Goal: Transaction & Acquisition: Purchase product/service

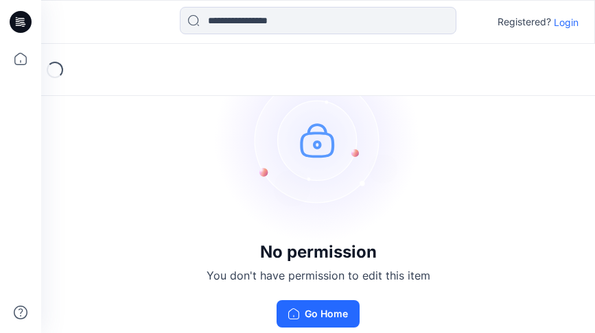
scroll to position [23, 0]
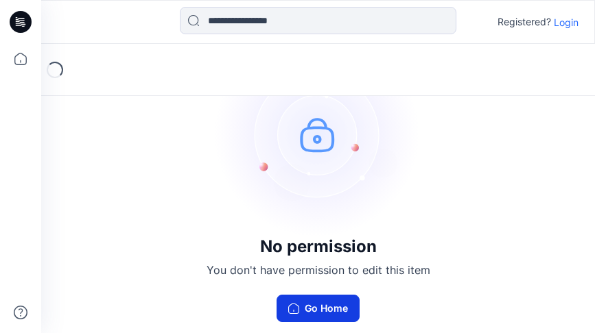
click at [303, 303] on button "Go Home" at bounding box center [317, 308] width 83 height 27
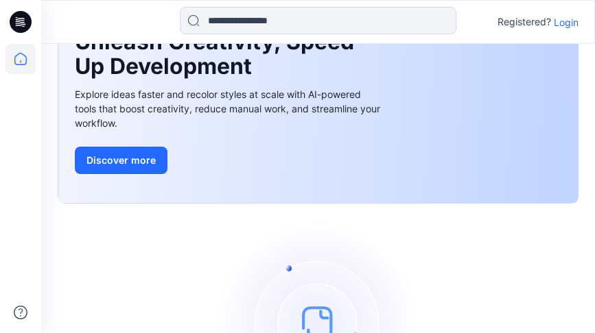
scroll to position [47, 0]
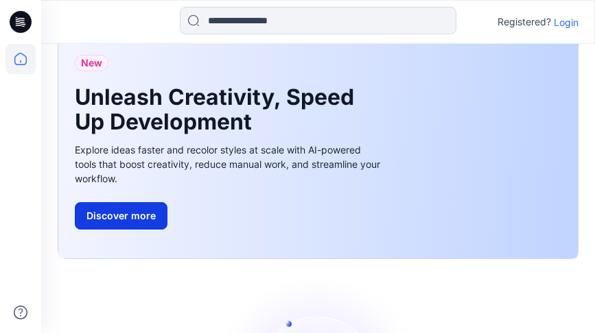
click at [138, 211] on button "Discover more" at bounding box center [121, 215] width 93 height 27
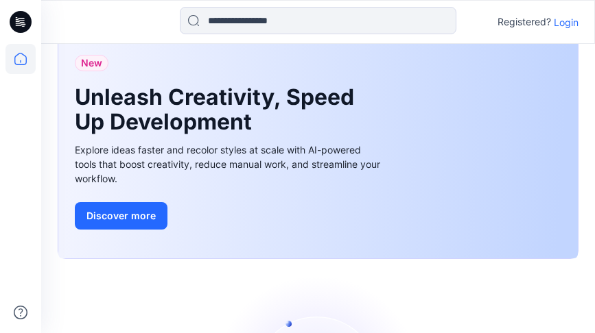
click at [14, 51] on icon at bounding box center [20, 59] width 30 height 30
click at [21, 30] on icon at bounding box center [21, 22] width 22 height 22
click at [19, 28] on icon at bounding box center [21, 22] width 22 height 22
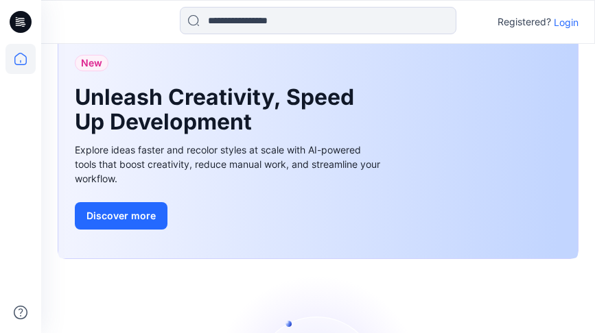
click at [19, 28] on icon at bounding box center [21, 22] width 22 height 22
click at [1, 59] on div at bounding box center [20, 166] width 41 height 333
click at [561, 22] on p "Login" at bounding box center [566, 22] width 25 height 14
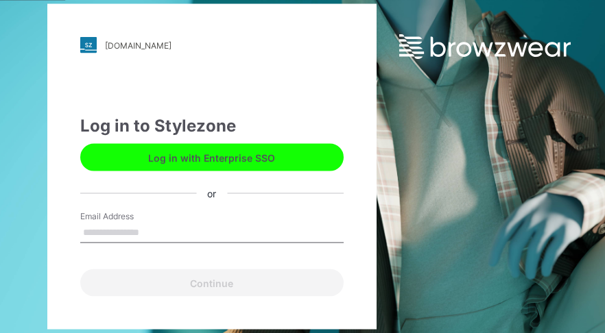
click at [109, 224] on input "Email Address" at bounding box center [211, 233] width 263 height 21
click at [109, 226] on input "Email Address" at bounding box center [211, 233] width 263 height 21
paste input "**********"
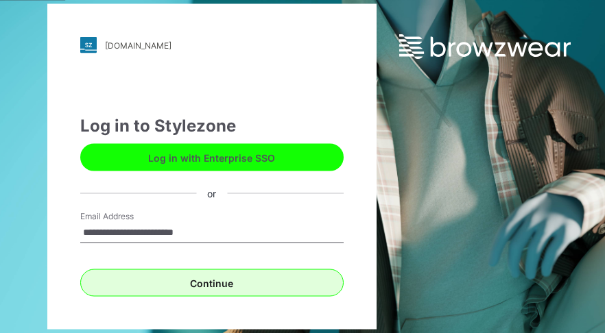
type input "**********"
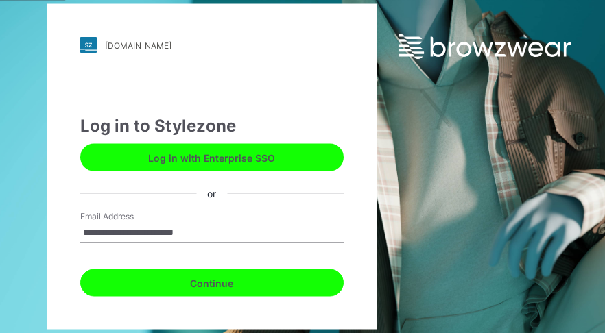
click at [197, 272] on button "Continue" at bounding box center [211, 283] width 263 height 27
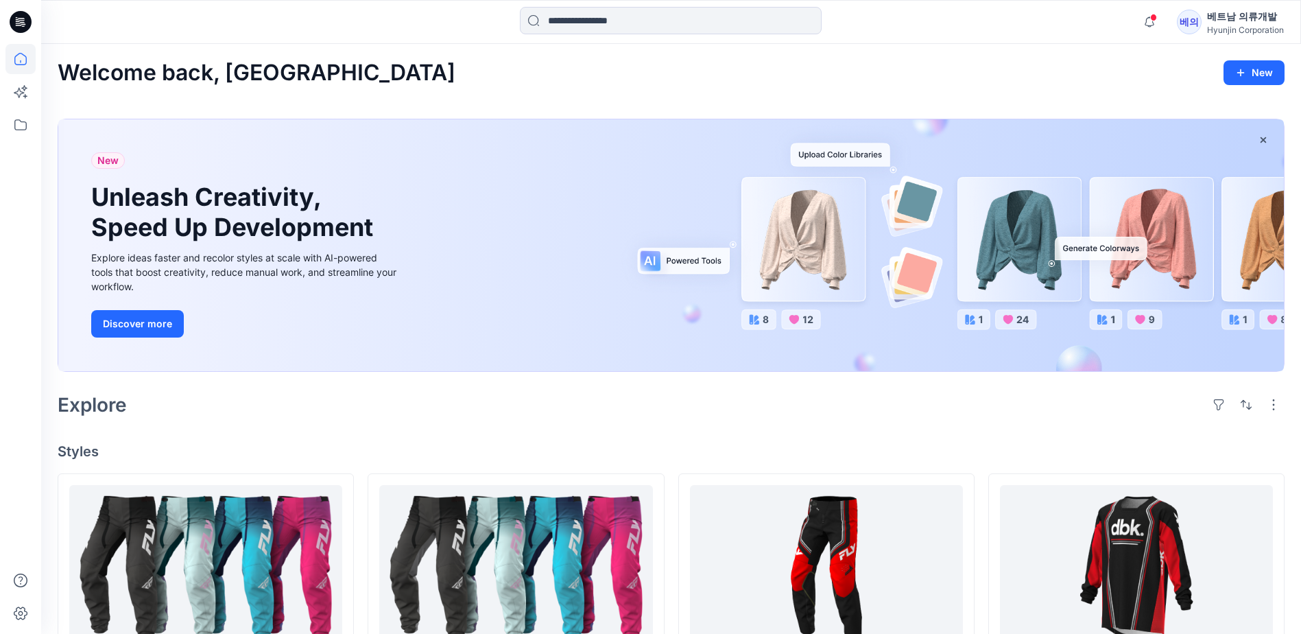
click at [506, 388] on div "Explore" at bounding box center [671, 404] width 1227 height 33
click at [588, 12] on input at bounding box center [671, 20] width 302 height 27
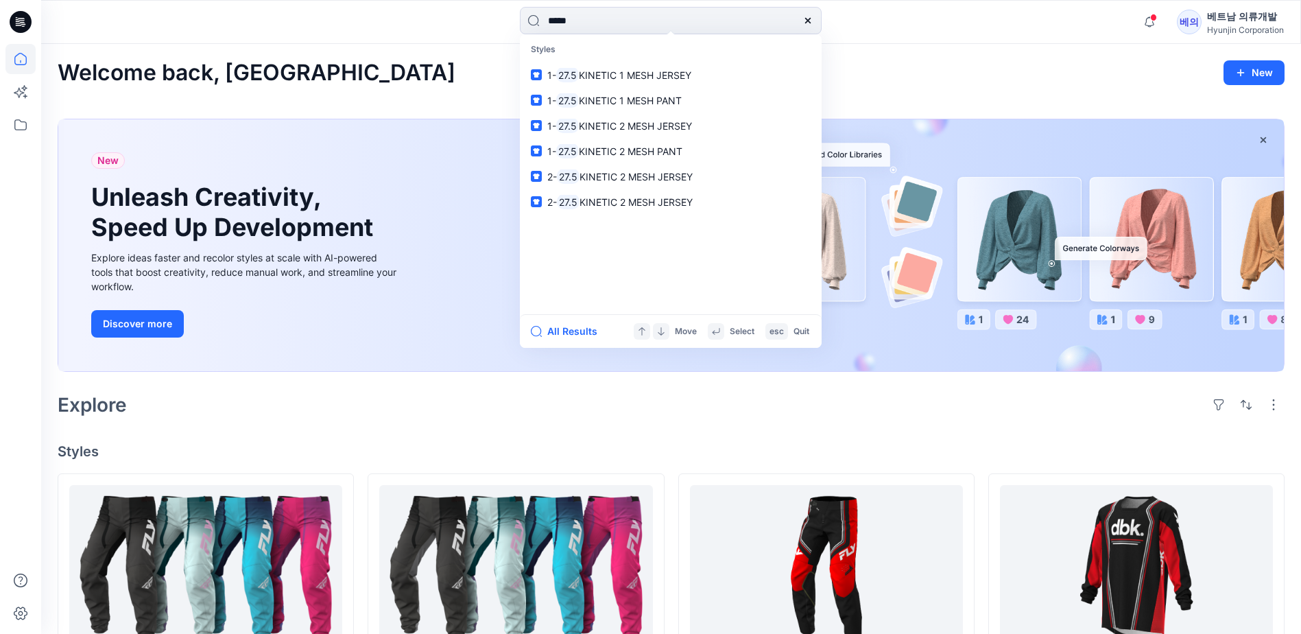
drag, startPoint x: 572, startPoint y: 22, endPoint x: 505, endPoint y: -9, distance: 73.4
click at [505, 0] on html "**** Styles 1- 27.5 KINETIC 1 MESH JERSEY 1- 27.5 KINETIC 1 MESH PANT 1- 27.5 K…" at bounding box center [650, 641] width 1301 height 1283
paste input "**********"
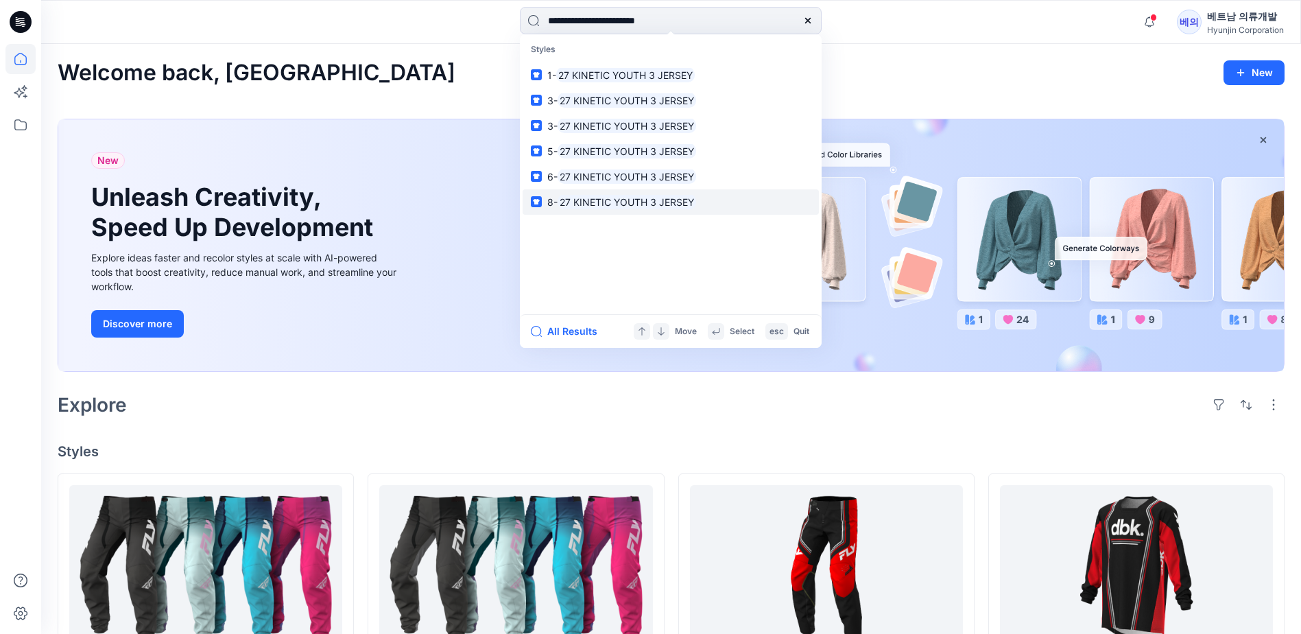
type input "**********"
click at [635, 206] on mark "27 KINETIC YOUTH 3 JERSEY" at bounding box center [627, 202] width 139 height 16
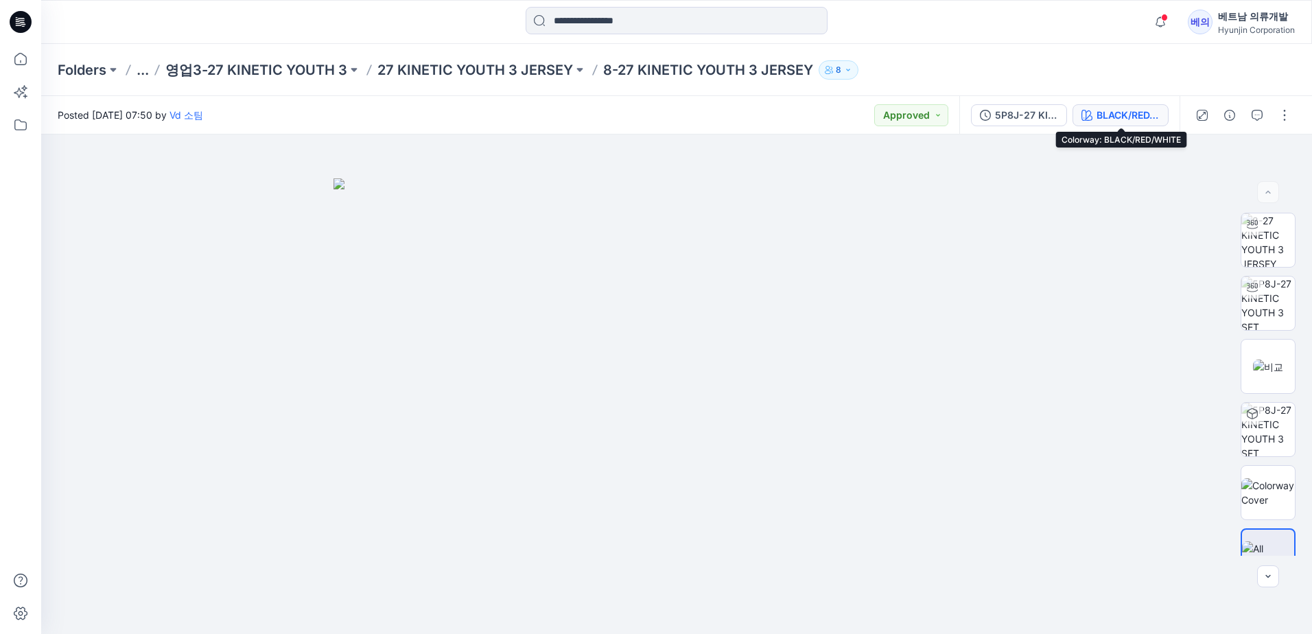
click at [1133, 115] on div "BLACK/RED/WHITE" at bounding box center [1127, 115] width 63 height 15
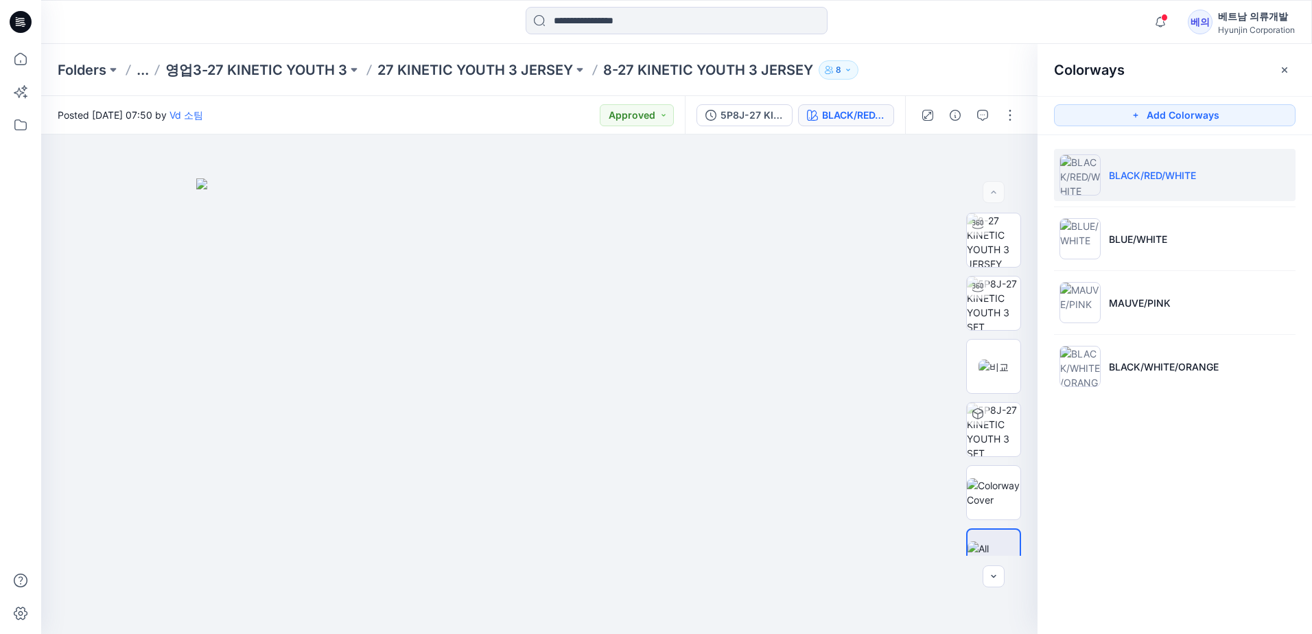
click at [1146, 187] on li "BLACK/RED/WHITE" at bounding box center [1174, 175] width 241 height 52
click at [773, 246] on div at bounding box center [539, 383] width 996 height 499
click at [170, 382] on div at bounding box center [539, 383] width 996 height 499
drag, startPoint x: 675, startPoint y: 393, endPoint x: 500, endPoint y: 379, distance: 175.5
click at [502, 378] on div at bounding box center [539, 383] width 996 height 499
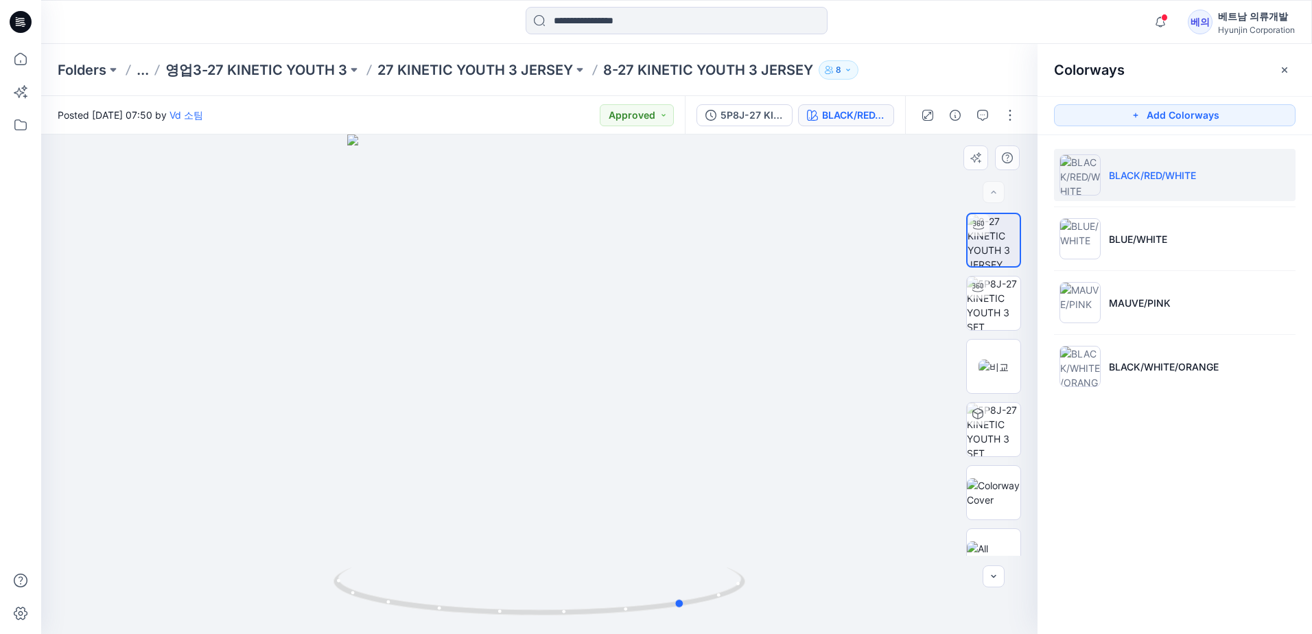
drag, startPoint x: 604, startPoint y: 512, endPoint x: 510, endPoint y: 508, distance: 93.4
click at [510, 508] on div at bounding box center [539, 383] width 996 height 499
drag, startPoint x: 582, startPoint y: 403, endPoint x: 471, endPoint y: 392, distance: 111.7
click at [462, 376] on div at bounding box center [539, 383] width 996 height 499
drag, startPoint x: 655, startPoint y: 434, endPoint x: 543, endPoint y: 424, distance: 112.2
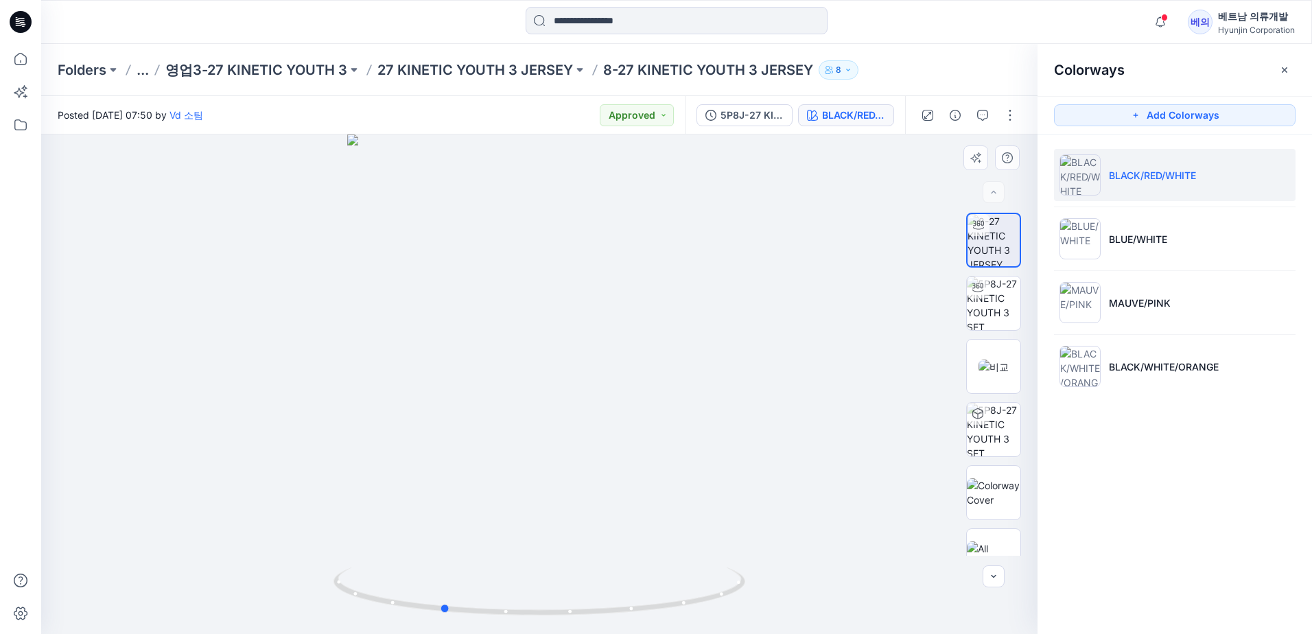
click at [543, 424] on div at bounding box center [539, 383] width 996 height 499
click at [1157, 366] on p "BLACK/WHITE/ORANGE" at bounding box center [1164, 367] width 110 height 14
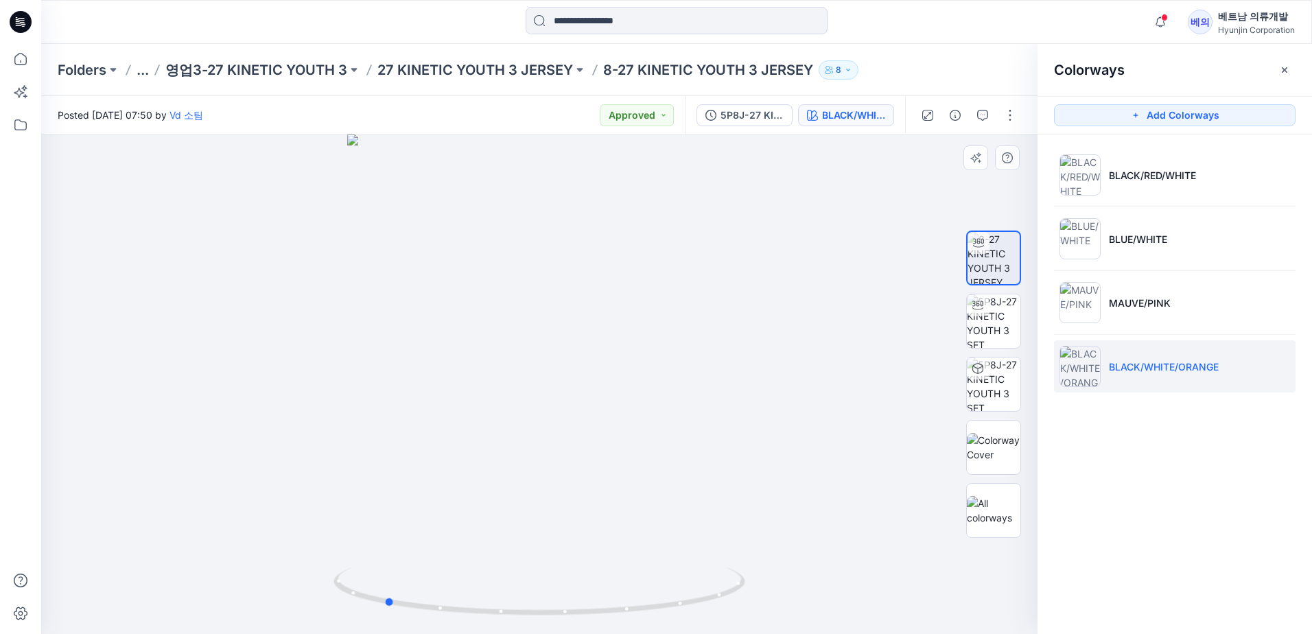
drag, startPoint x: 606, startPoint y: 456, endPoint x: 451, endPoint y: 422, distance: 158.7
click at [451, 424] on div at bounding box center [539, 383] width 996 height 499
drag, startPoint x: 460, startPoint y: 425, endPoint x: 445, endPoint y: 406, distance: 24.4
click at [445, 406] on div at bounding box center [539, 383] width 996 height 499
drag, startPoint x: 617, startPoint y: 458, endPoint x: 531, endPoint y: 448, distance: 86.4
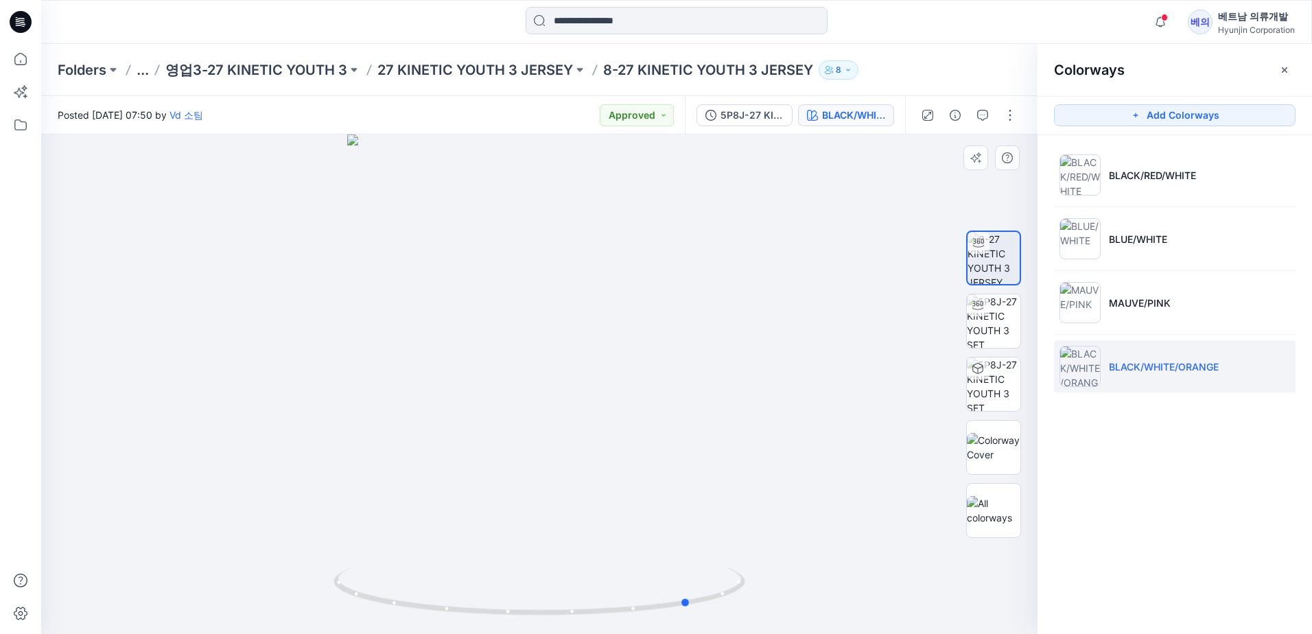
click at [535, 448] on div at bounding box center [539, 383] width 996 height 499
click at [531, 448] on div at bounding box center [539, 383] width 996 height 499
drag, startPoint x: 588, startPoint y: 434, endPoint x: 465, endPoint y: 420, distance: 123.6
click at [465, 421] on div at bounding box center [539, 383] width 996 height 499
drag, startPoint x: 635, startPoint y: 433, endPoint x: 516, endPoint y: 427, distance: 119.5
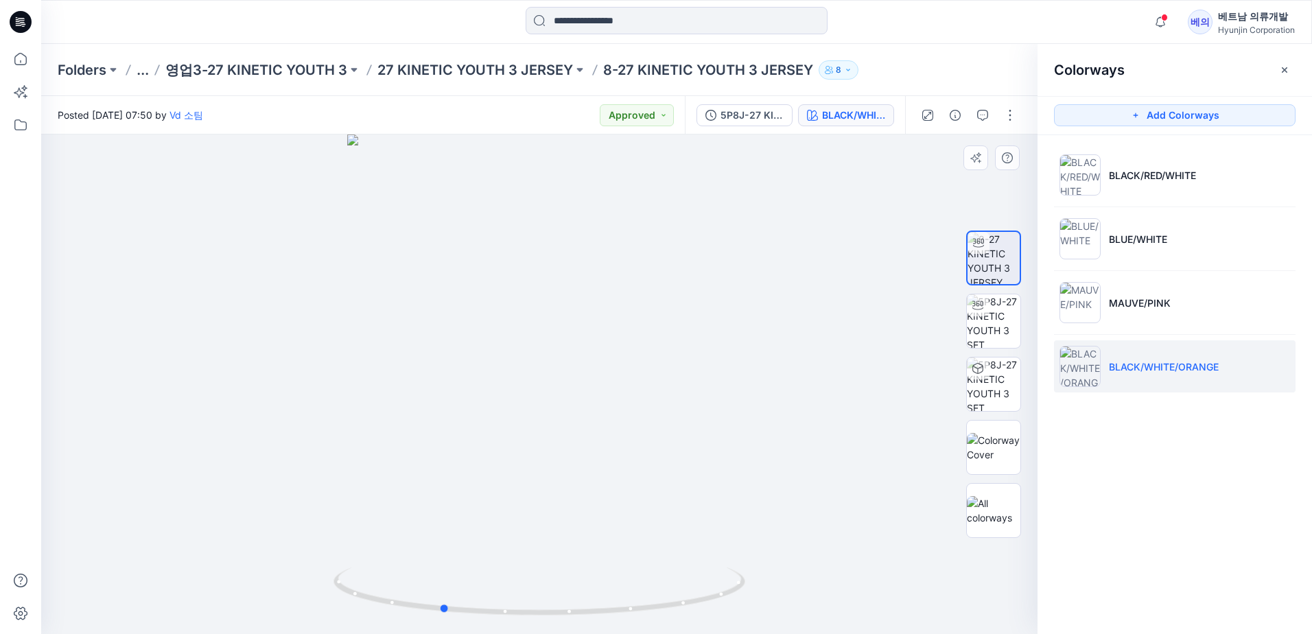
click at [516, 427] on div at bounding box center [539, 383] width 996 height 499
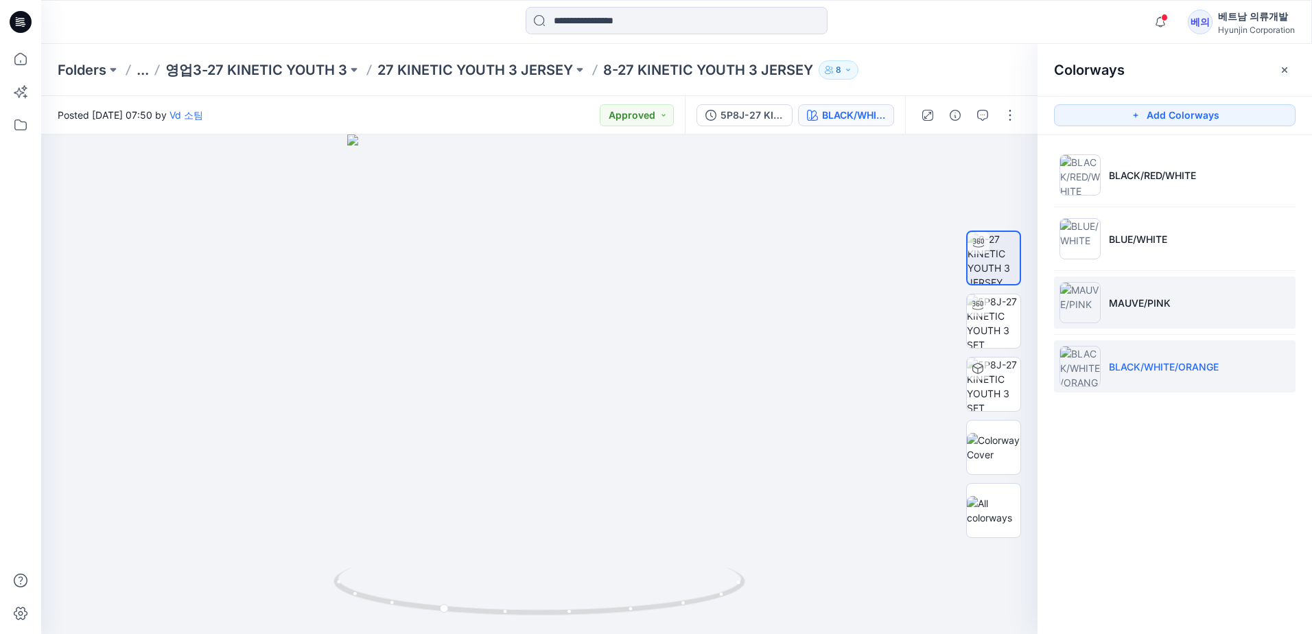
drag, startPoint x: 1133, startPoint y: 233, endPoint x: 1111, endPoint y: 322, distance: 92.0
click at [1133, 235] on p "BLUE/WHITE" at bounding box center [1138, 239] width 58 height 14
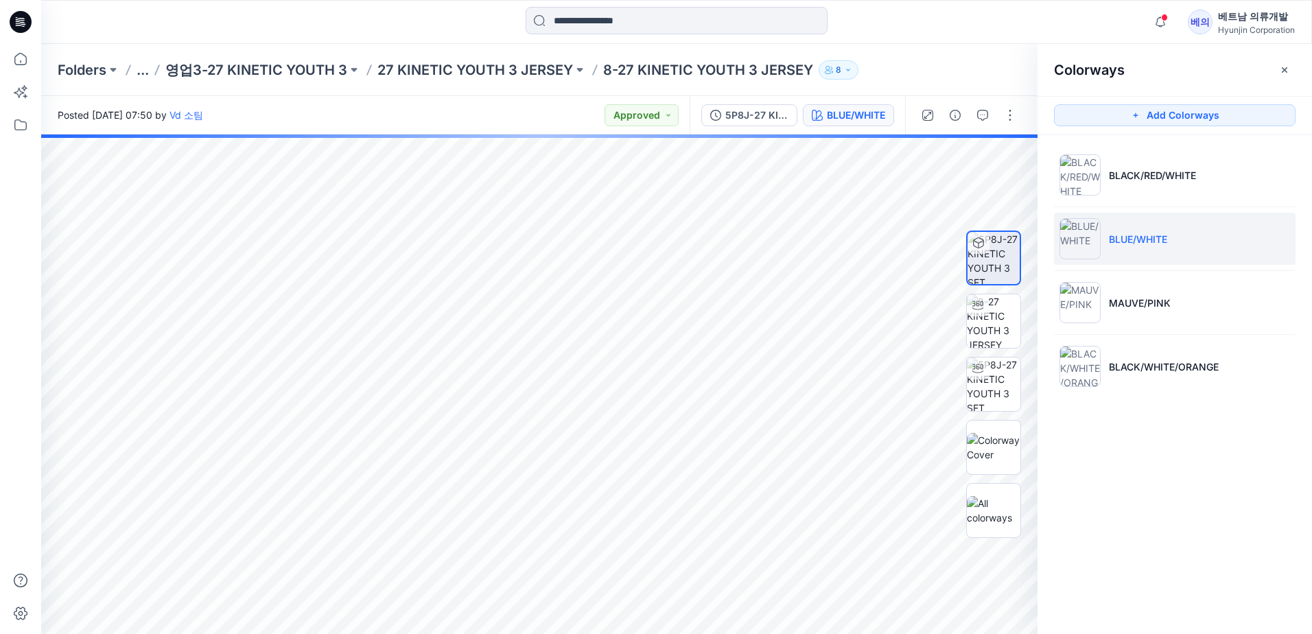
click at [1120, 250] on li "BLUE/WHITE" at bounding box center [1174, 239] width 241 height 52
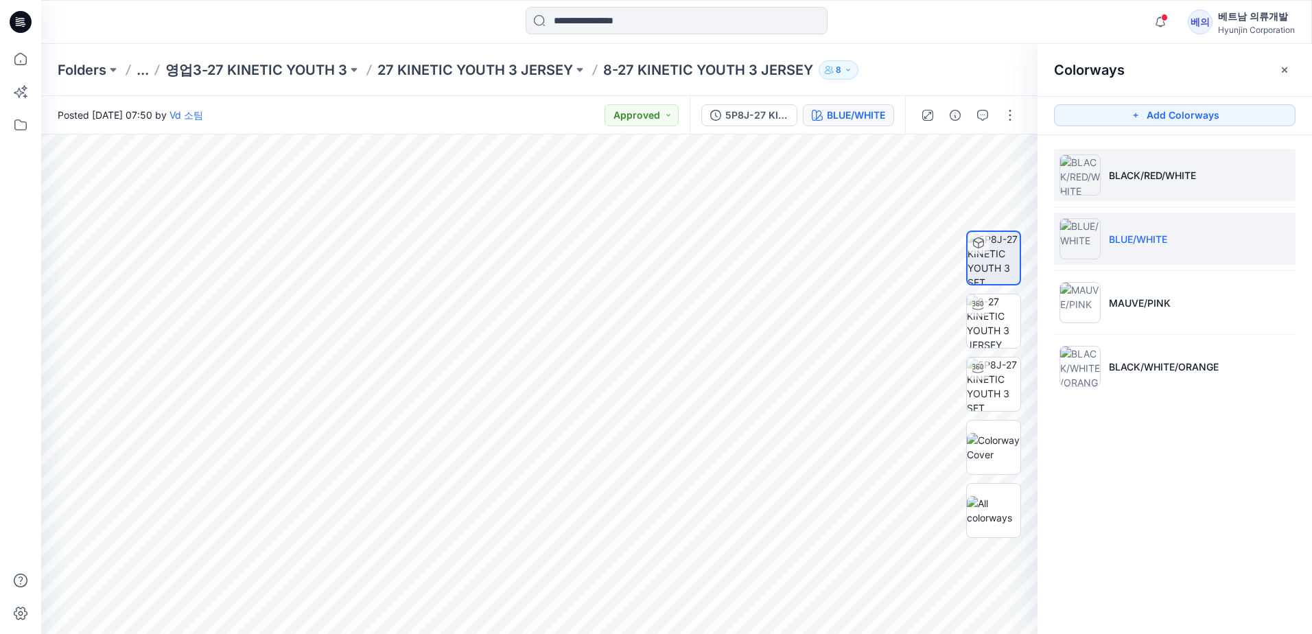
click at [1083, 174] on img at bounding box center [1079, 174] width 41 height 41
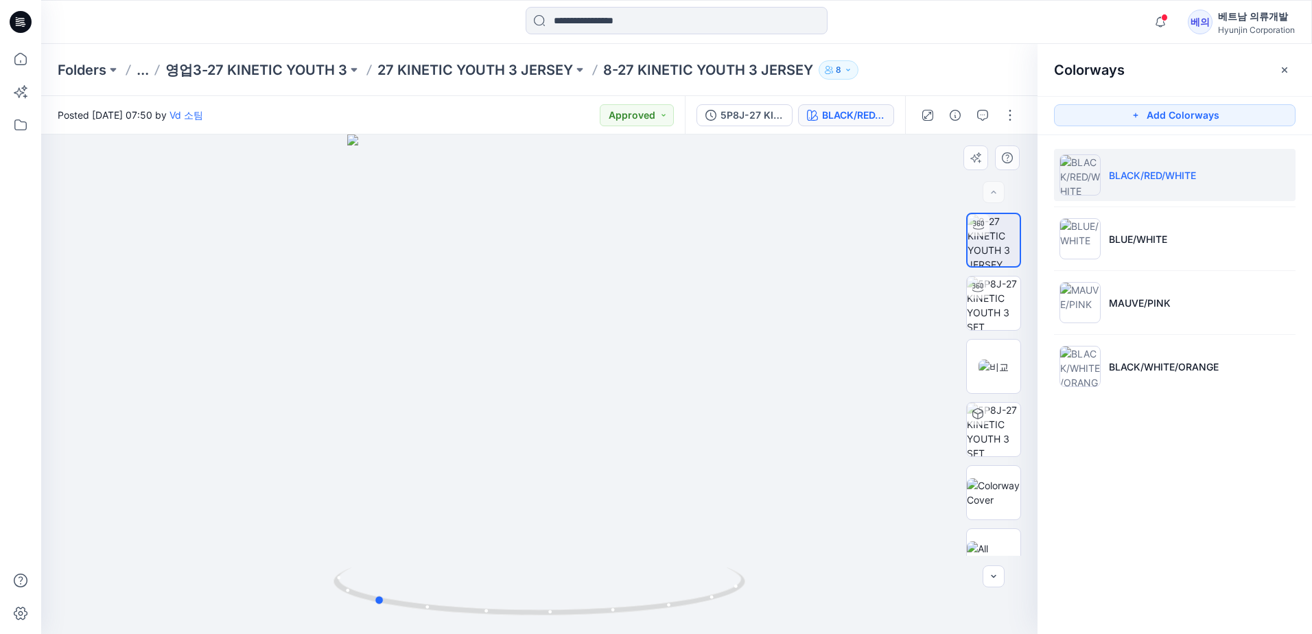
drag, startPoint x: 622, startPoint y: 444, endPoint x: 534, endPoint y: 530, distance: 123.2
click at [456, 514] on div at bounding box center [539, 383] width 996 height 499
click at [1085, 229] on img at bounding box center [1079, 238] width 41 height 41
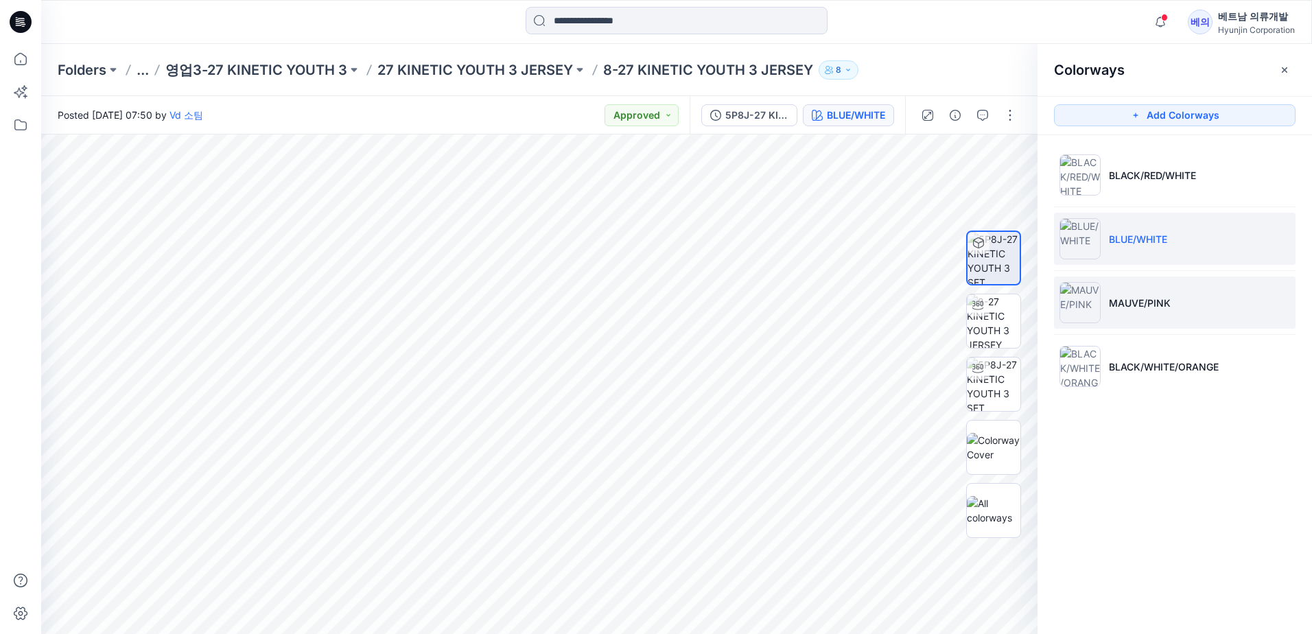
click at [1146, 307] on p "MAUVE/PINK" at bounding box center [1140, 303] width 62 height 14
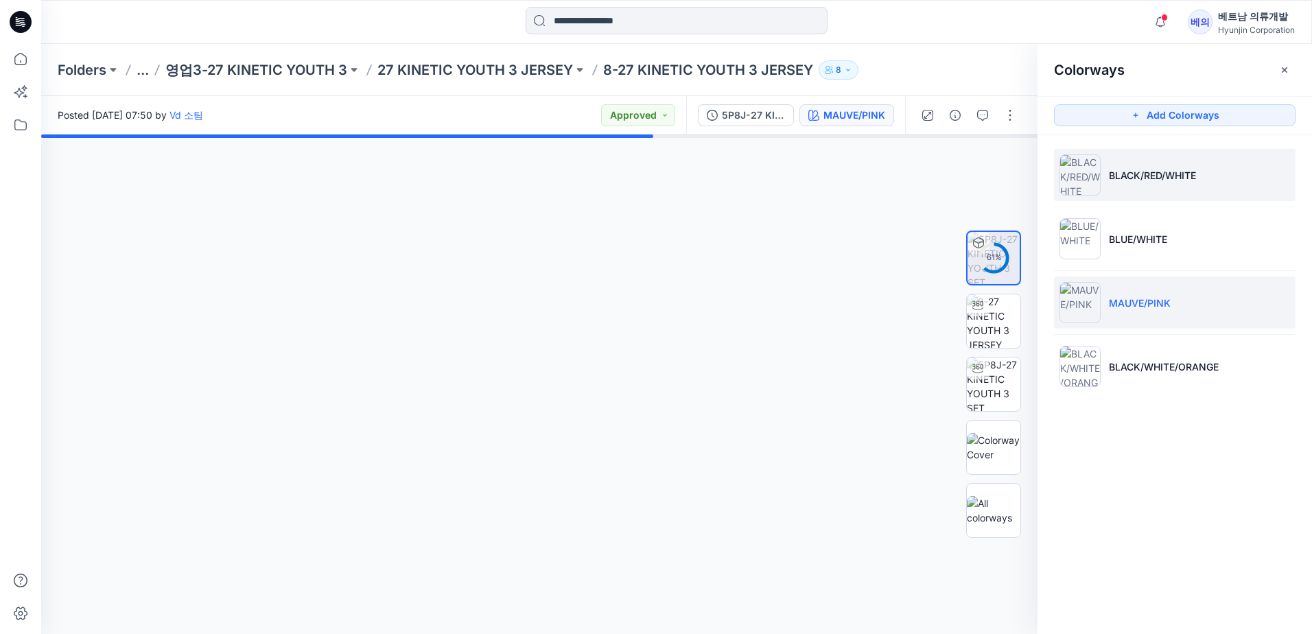
click at [1143, 171] on p "BLACK/RED/WHITE" at bounding box center [1152, 175] width 87 height 14
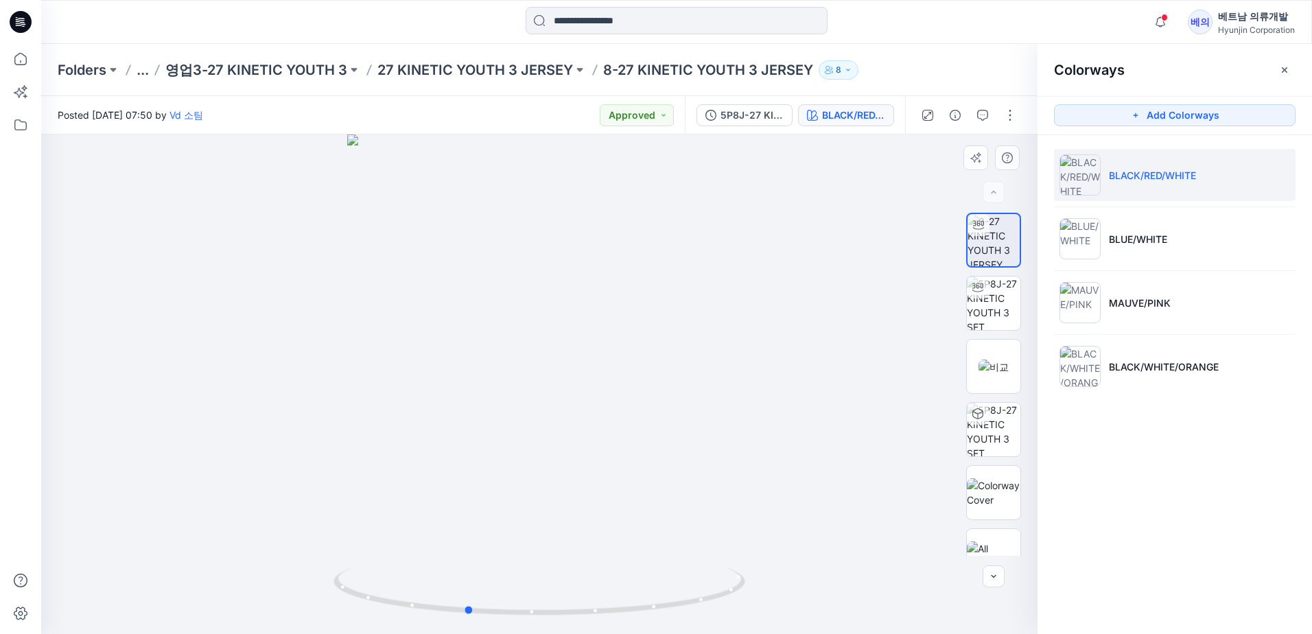
drag, startPoint x: 704, startPoint y: 467, endPoint x: 390, endPoint y: 462, distance: 314.3
click at [402, 466] on div at bounding box center [539, 383] width 996 height 499
click at [1099, 241] on img at bounding box center [1079, 238] width 41 height 41
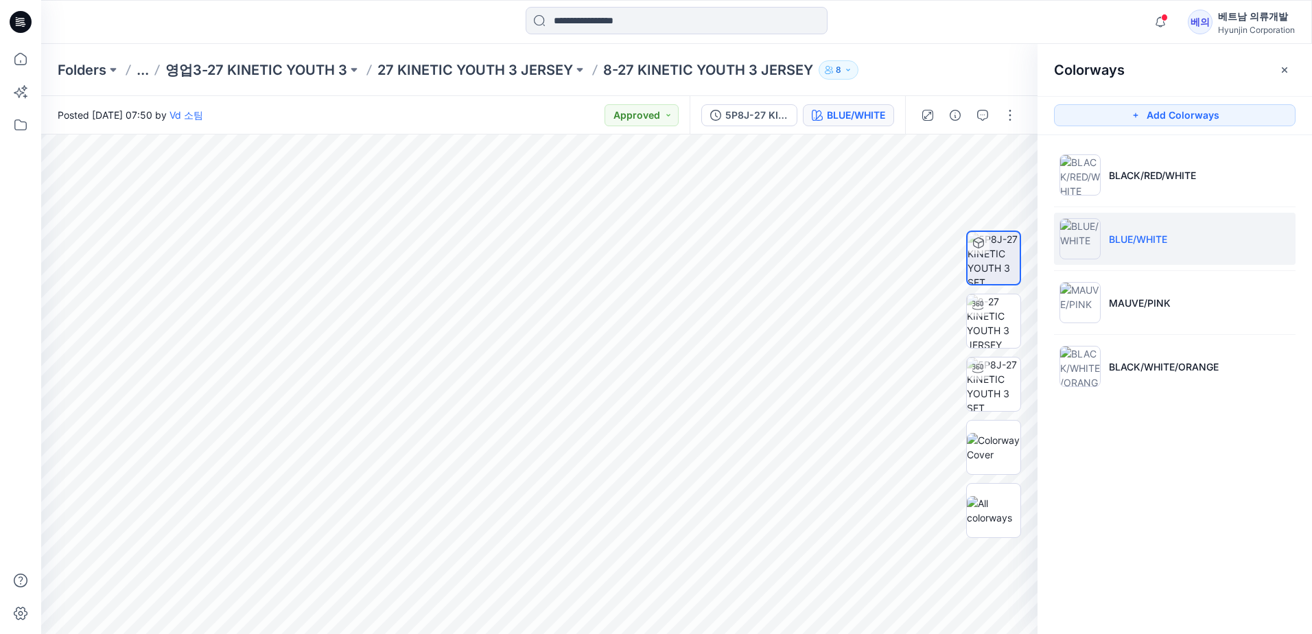
drag, startPoint x: 960, startPoint y: 474, endPoint x: 1011, endPoint y: 270, distance: 210.7
click at [1011, 270] on img at bounding box center [993, 258] width 52 height 52
click at [1098, 307] on img at bounding box center [1079, 302] width 41 height 41
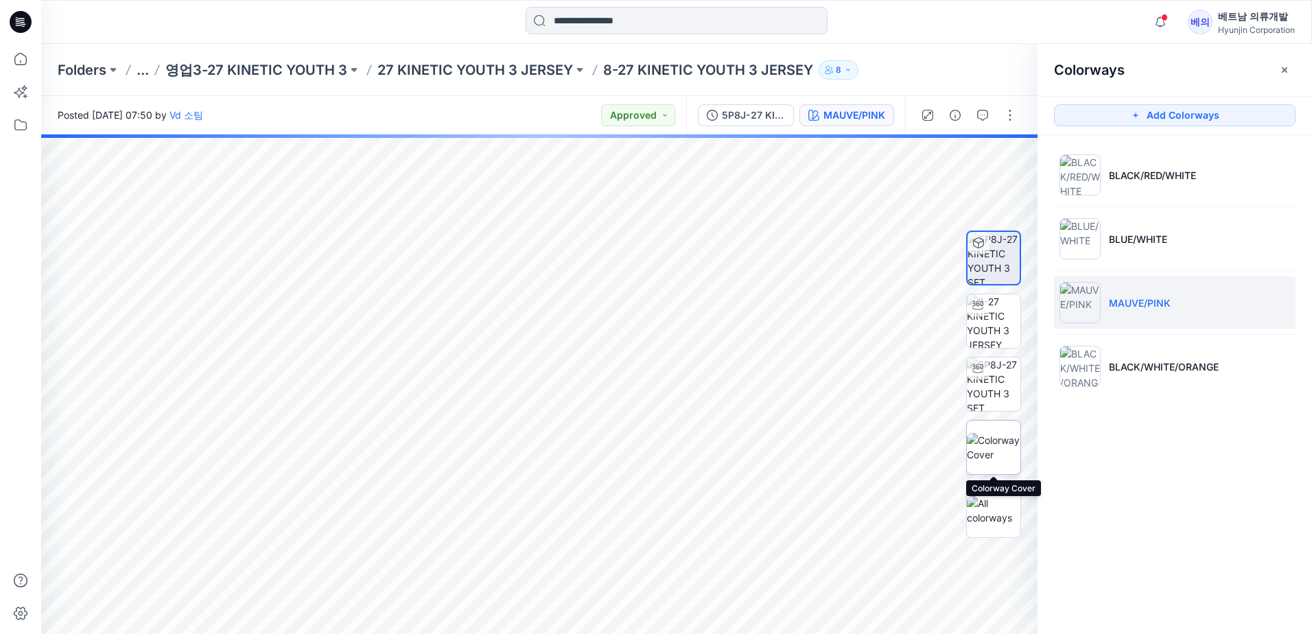
click at [987, 436] on img at bounding box center [994, 447] width 54 height 29
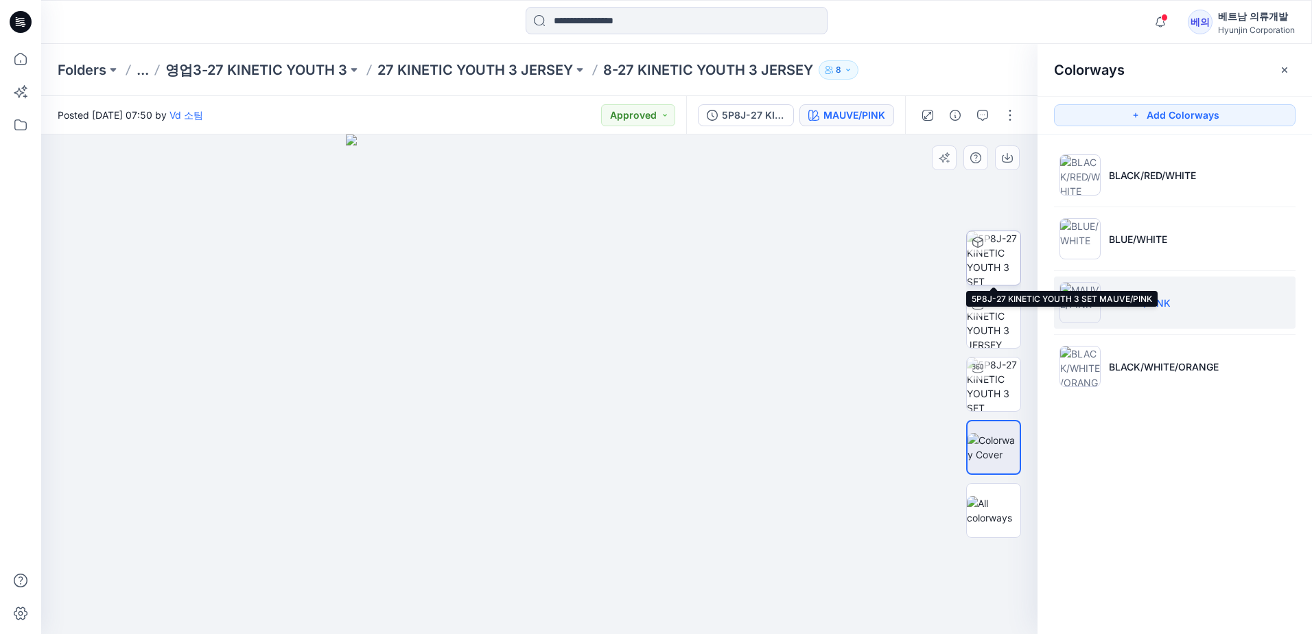
click at [992, 266] on img at bounding box center [994, 258] width 54 height 54
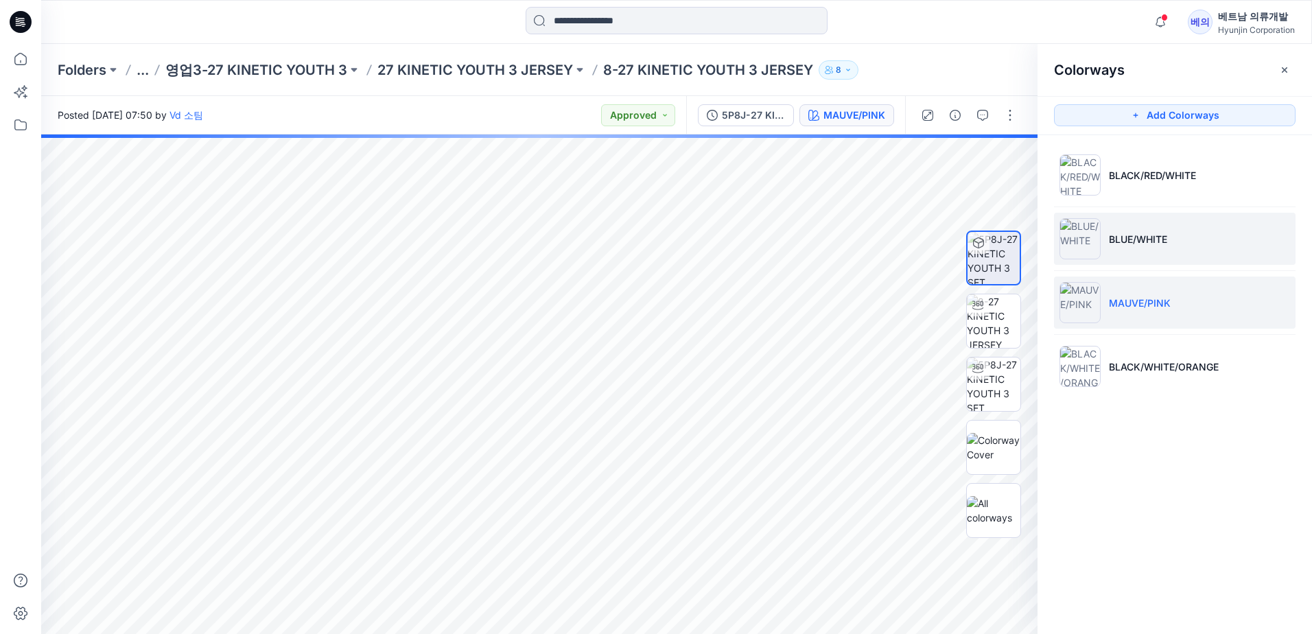
click at [1109, 237] on li "BLUE/WHITE" at bounding box center [1174, 239] width 241 height 52
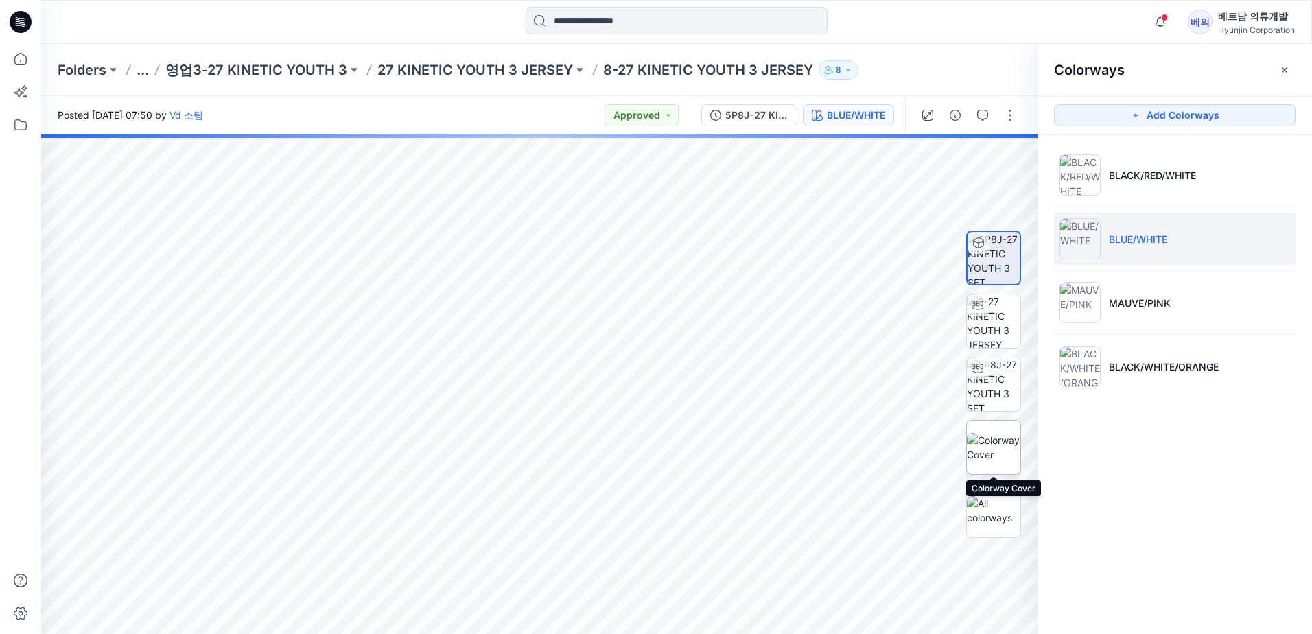
click at [987, 449] on img at bounding box center [994, 447] width 54 height 29
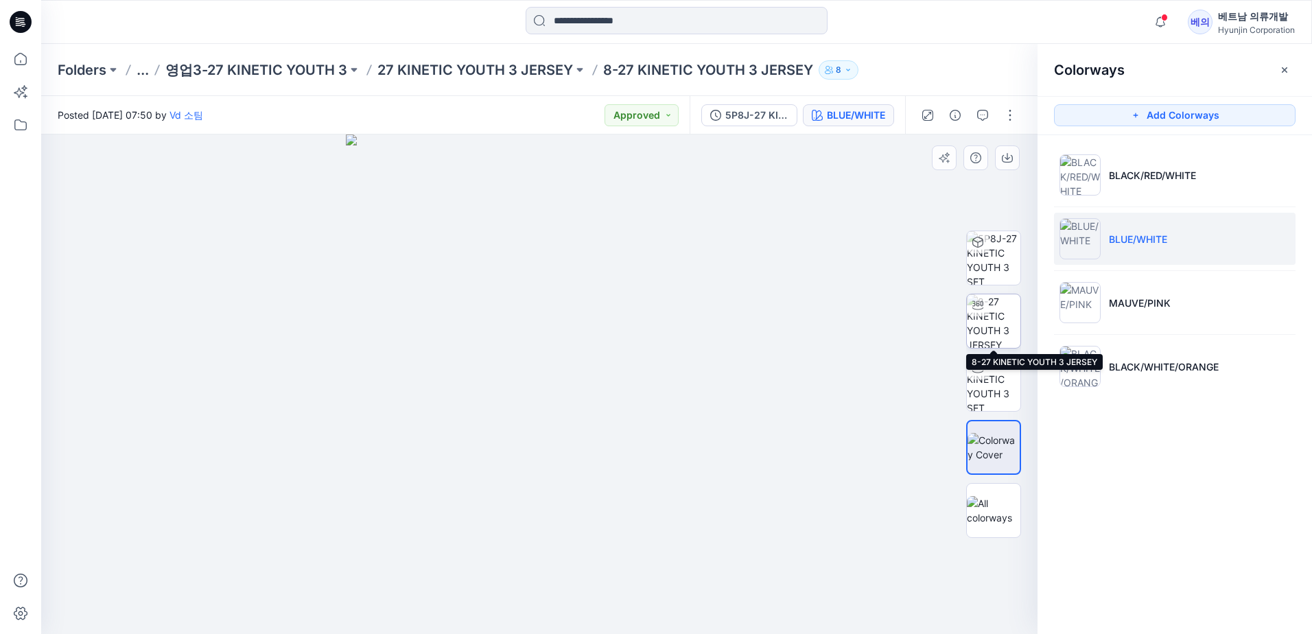
click at [998, 325] on img at bounding box center [994, 321] width 54 height 54
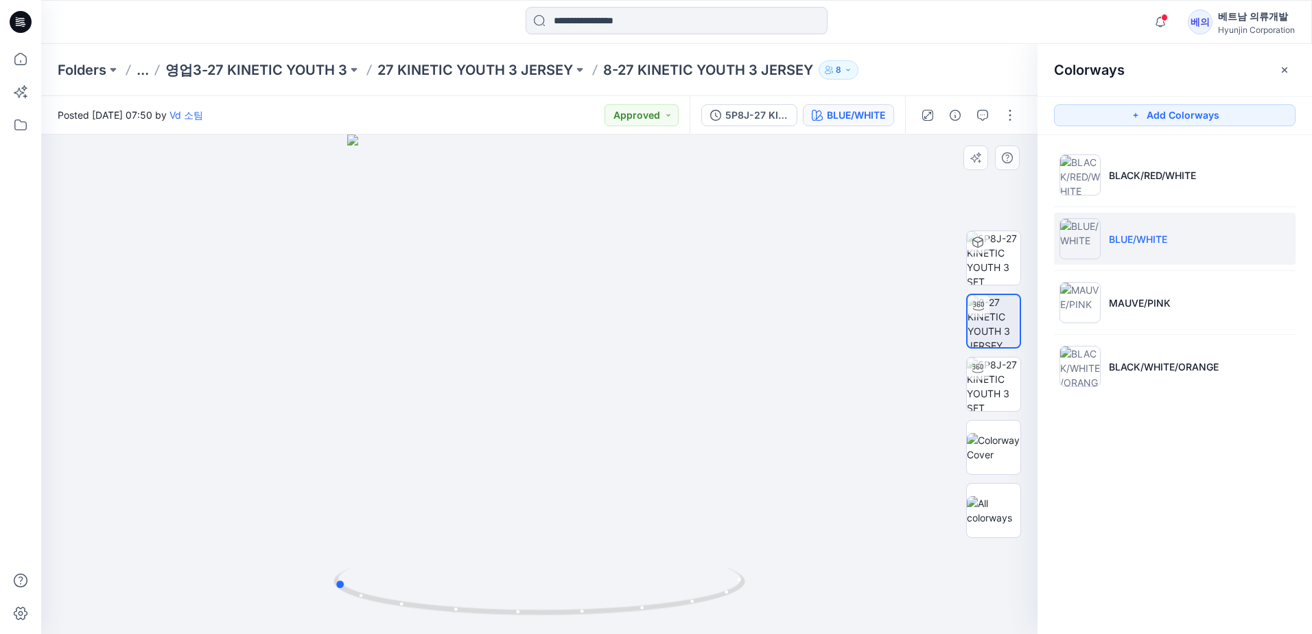
drag, startPoint x: 646, startPoint y: 377, endPoint x: 438, endPoint y: 375, distance: 207.9
click at [438, 375] on div at bounding box center [539, 383] width 996 height 499
drag, startPoint x: 566, startPoint y: 389, endPoint x: 575, endPoint y: 388, distance: 9.0
click at [575, 388] on div at bounding box center [539, 383] width 996 height 499
drag, startPoint x: 574, startPoint y: 434, endPoint x: 520, endPoint y: 450, distance: 56.5
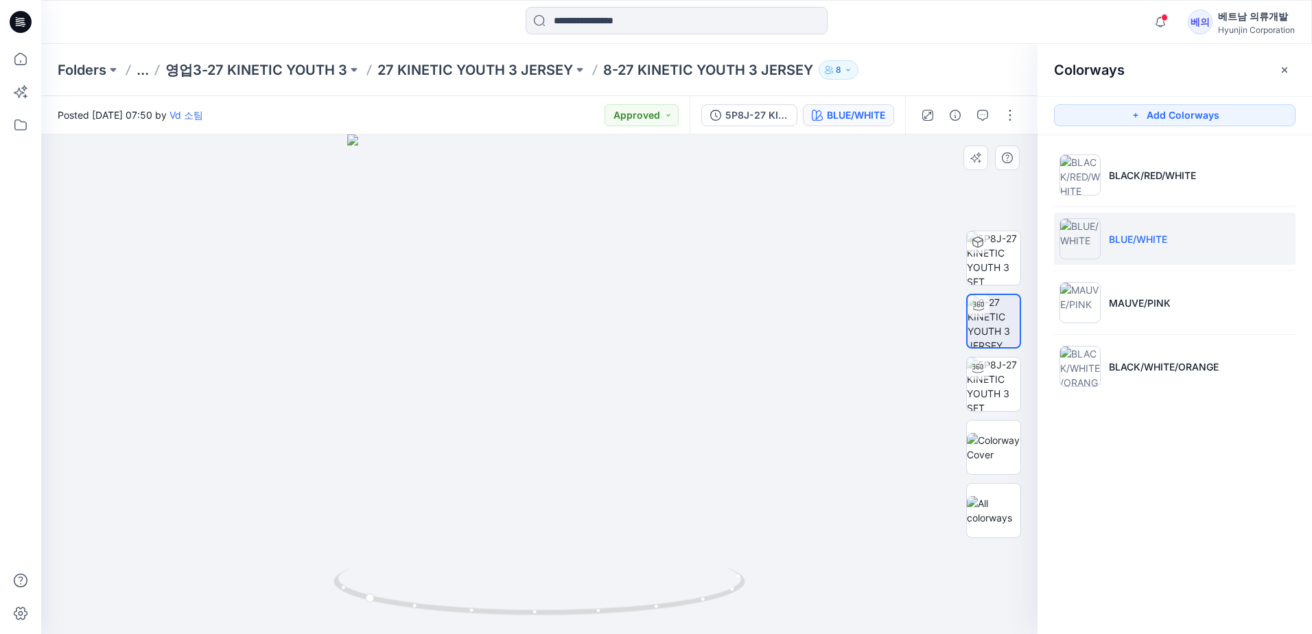
click at [541, 450] on div at bounding box center [539, 383] width 996 height 499
drag, startPoint x: 499, startPoint y: 443, endPoint x: 445, endPoint y: 413, distance: 62.0
click at [445, 413] on div at bounding box center [539, 383] width 996 height 499
click at [444, 413] on div at bounding box center [539, 383] width 996 height 499
drag, startPoint x: 541, startPoint y: 464, endPoint x: 462, endPoint y: 406, distance: 98.3
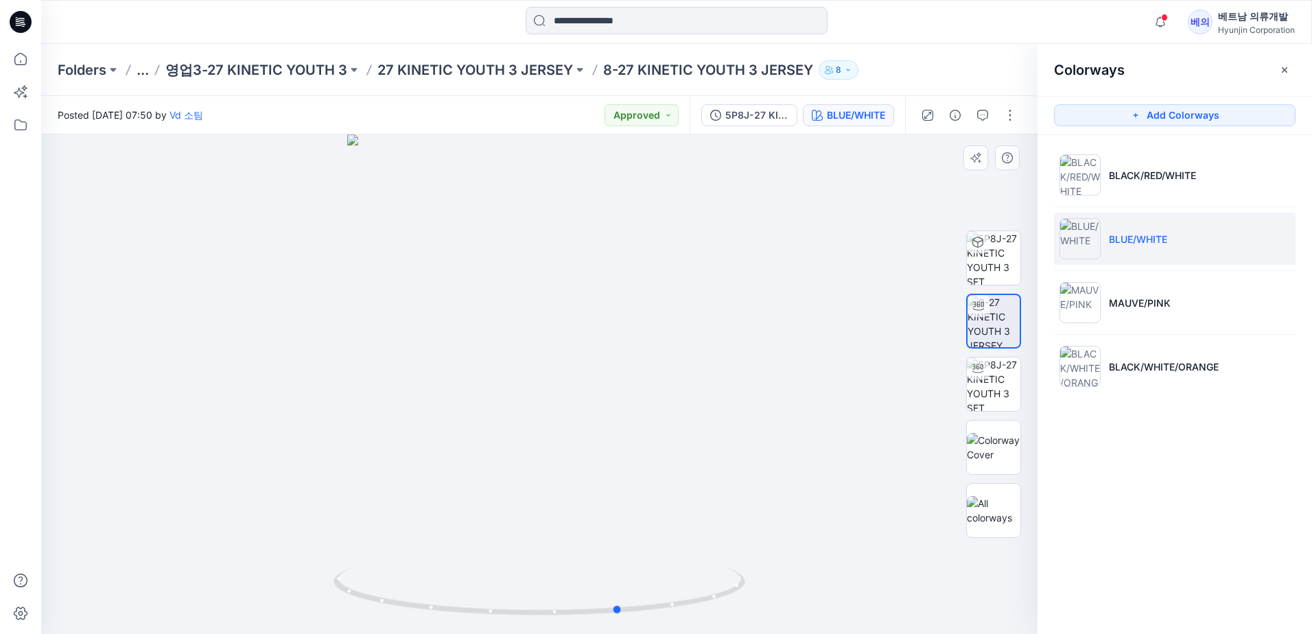
click at [463, 409] on div at bounding box center [539, 383] width 996 height 499
drag, startPoint x: 544, startPoint y: 445, endPoint x: 472, endPoint y: 413, distance: 78.9
click at [469, 411] on div at bounding box center [539, 383] width 996 height 499
drag, startPoint x: 553, startPoint y: 443, endPoint x: 471, endPoint y: 424, distance: 83.9
click at [471, 424] on div at bounding box center [539, 383] width 996 height 499
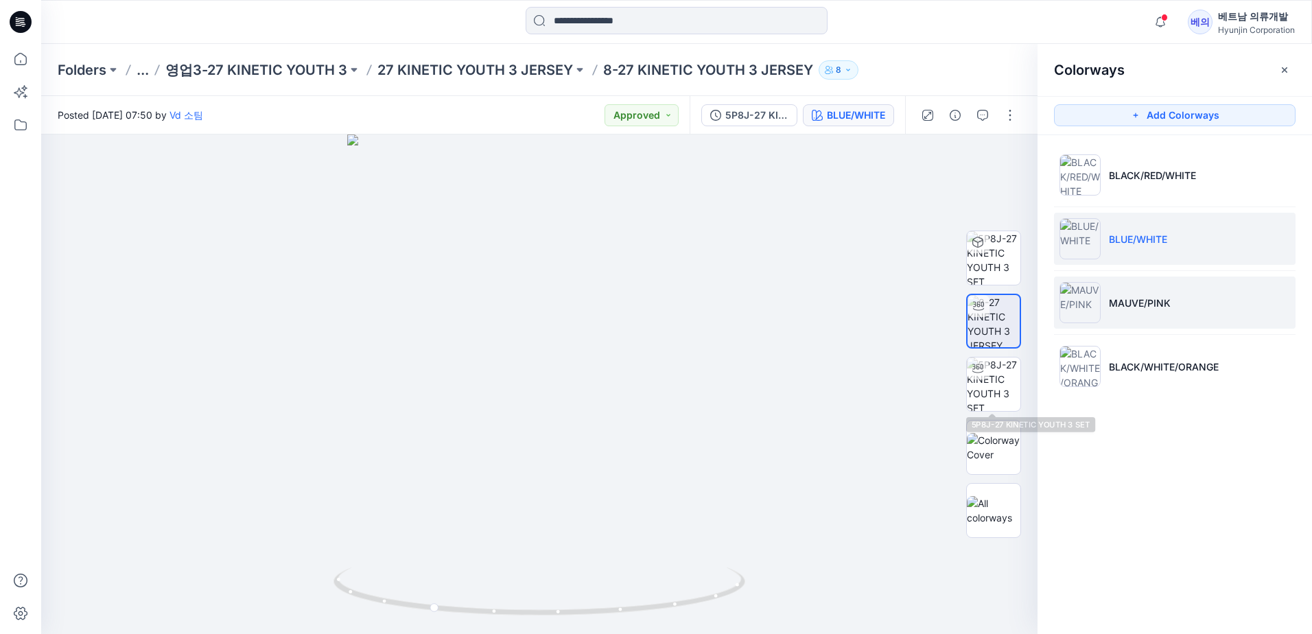
click at [1118, 307] on p "MAUVE/PINK" at bounding box center [1140, 303] width 62 height 14
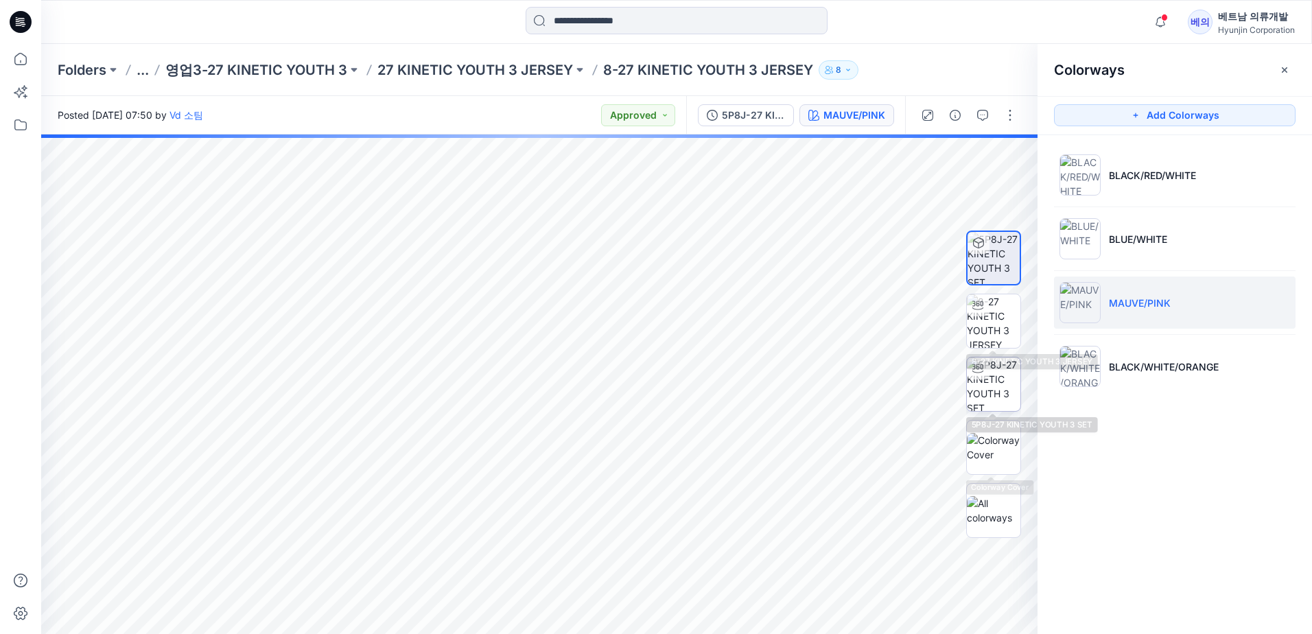
click at [999, 320] on img at bounding box center [994, 321] width 54 height 54
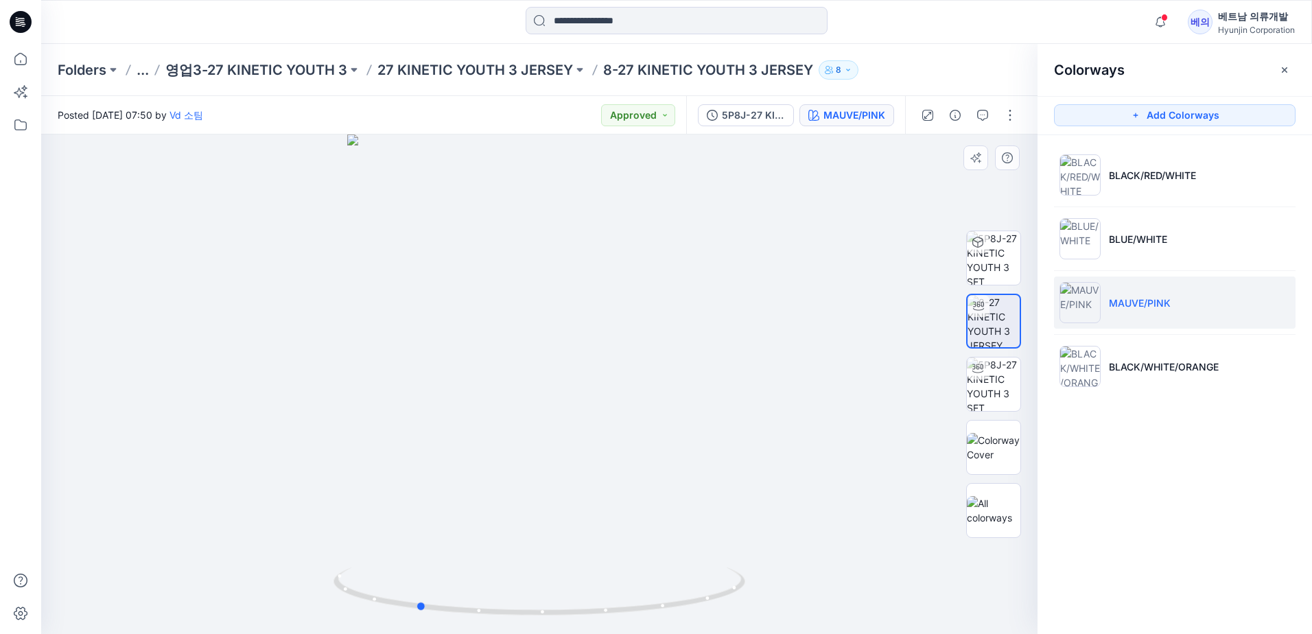
drag, startPoint x: 576, startPoint y: 390, endPoint x: 439, endPoint y: 358, distance: 140.3
click at [439, 358] on div at bounding box center [539, 383] width 996 height 499
drag, startPoint x: 461, startPoint y: 369, endPoint x: 414, endPoint y: 310, distance: 75.2
click at [432, 336] on div at bounding box center [539, 383] width 996 height 499
click at [421, 318] on div at bounding box center [539, 383] width 996 height 499
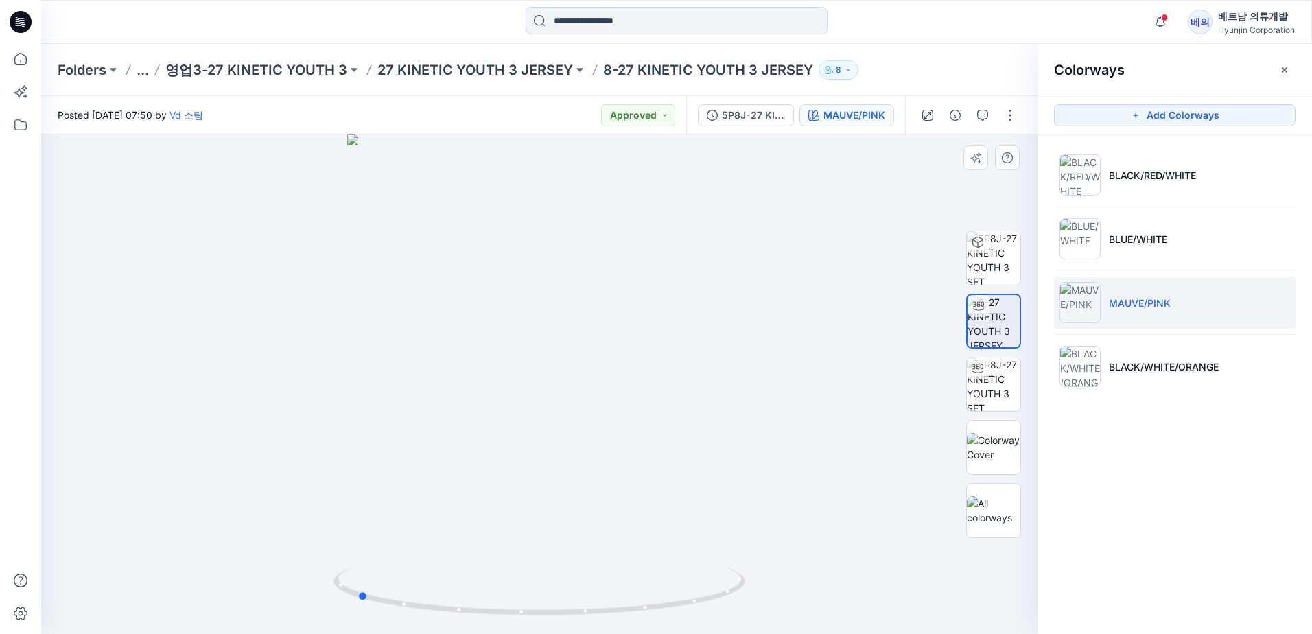
drag, startPoint x: 497, startPoint y: 387, endPoint x: 488, endPoint y: 379, distance: 11.2
click at [488, 379] on div at bounding box center [539, 383] width 996 height 499
drag, startPoint x: 688, startPoint y: 458, endPoint x: 582, endPoint y: 471, distance: 106.5
click at [582, 471] on div at bounding box center [539, 383] width 996 height 499
drag, startPoint x: 526, startPoint y: 404, endPoint x: 533, endPoint y: 412, distance: 10.7
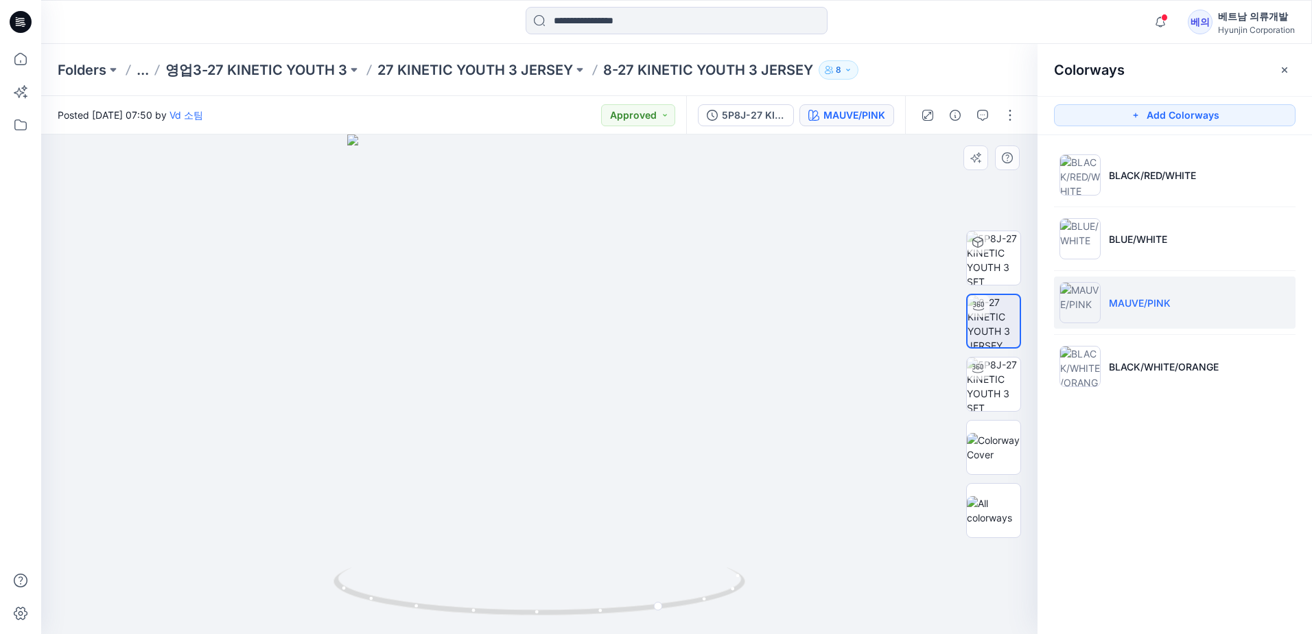
click at [530, 409] on div at bounding box center [539, 383] width 996 height 499
drag, startPoint x: 587, startPoint y: 429, endPoint x: 501, endPoint y: 395, distance: 92.1
click at [515, 411] on div at bounding box center [539, 383] width 996 height 499
click at [505, 403] on div at bounding box center [539, 383] width 996 height 499
drag, startPoint x: 591, startPoint y: 445, endPoint x: 515, endPoint y: 413, distance: 83.1
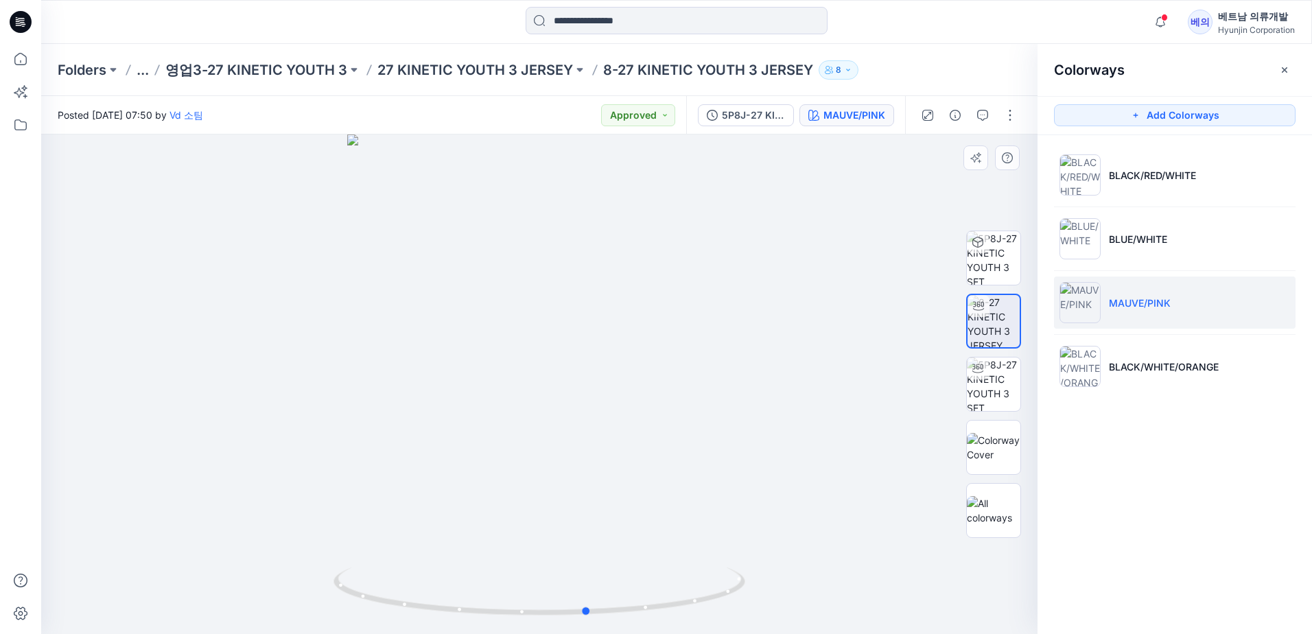
click at [522, 419] on div at bounding box center [539, 383] width 996 height 499
drag, startPoint x: 639, startPoint y: 472, endPoint x: 521, endPoint y: 429, distance: 125.4
click at [523, 434] on div at bounding box center [539, 383] width 996 height 499
click at [566, 449] on div at bounding box center [539, 383] width 996 height 499
click at [618, 19] on input at bounding box center [677, 20] width 302 height 27
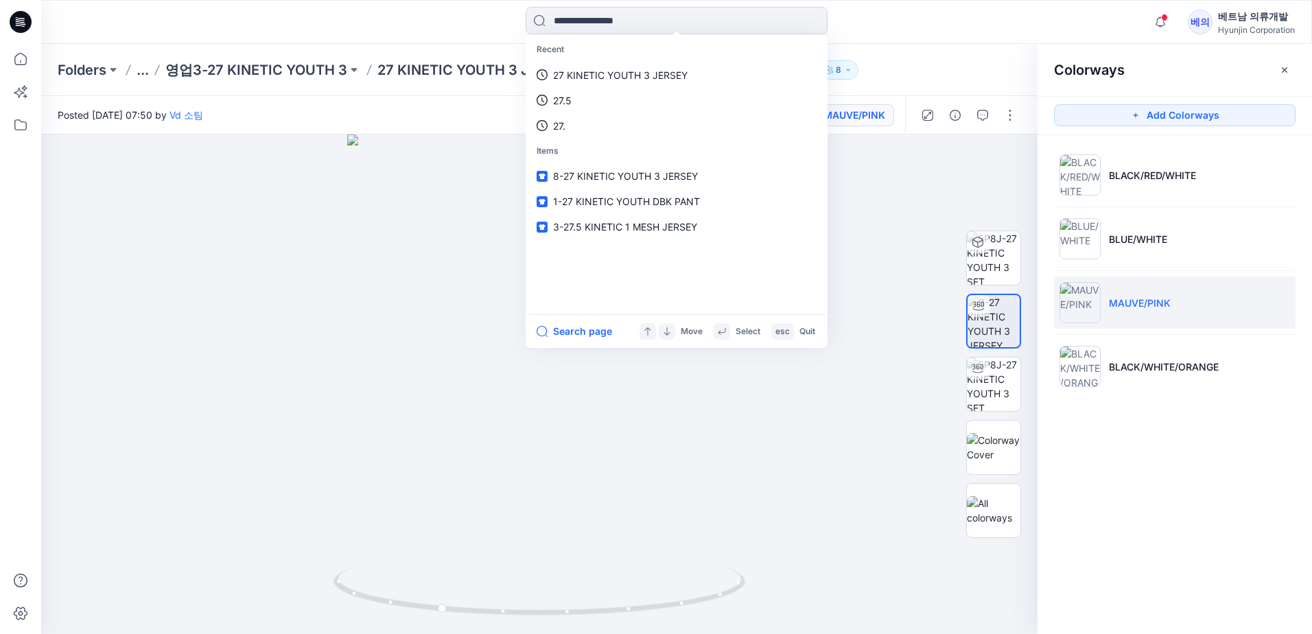
paste input "**********"
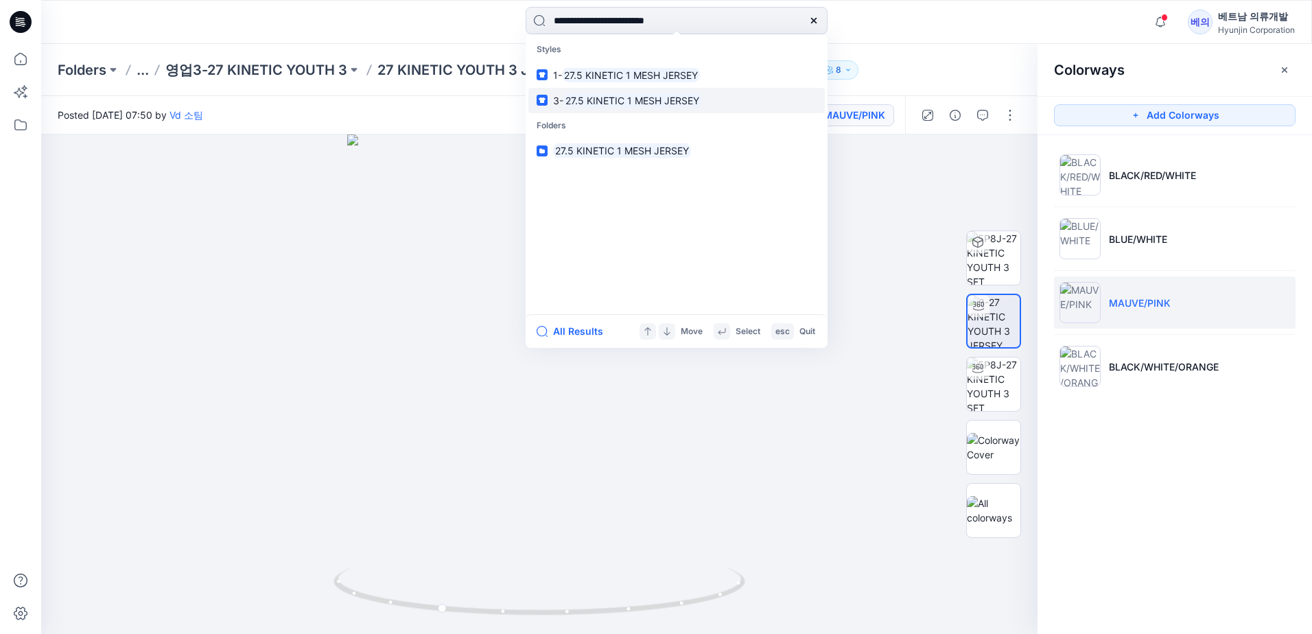
type input "**********"
click at [600, 102] on mark "27.5 KINETIC 1 MESH JERSEY" at bounding box center [632, 101] width 138 height 16
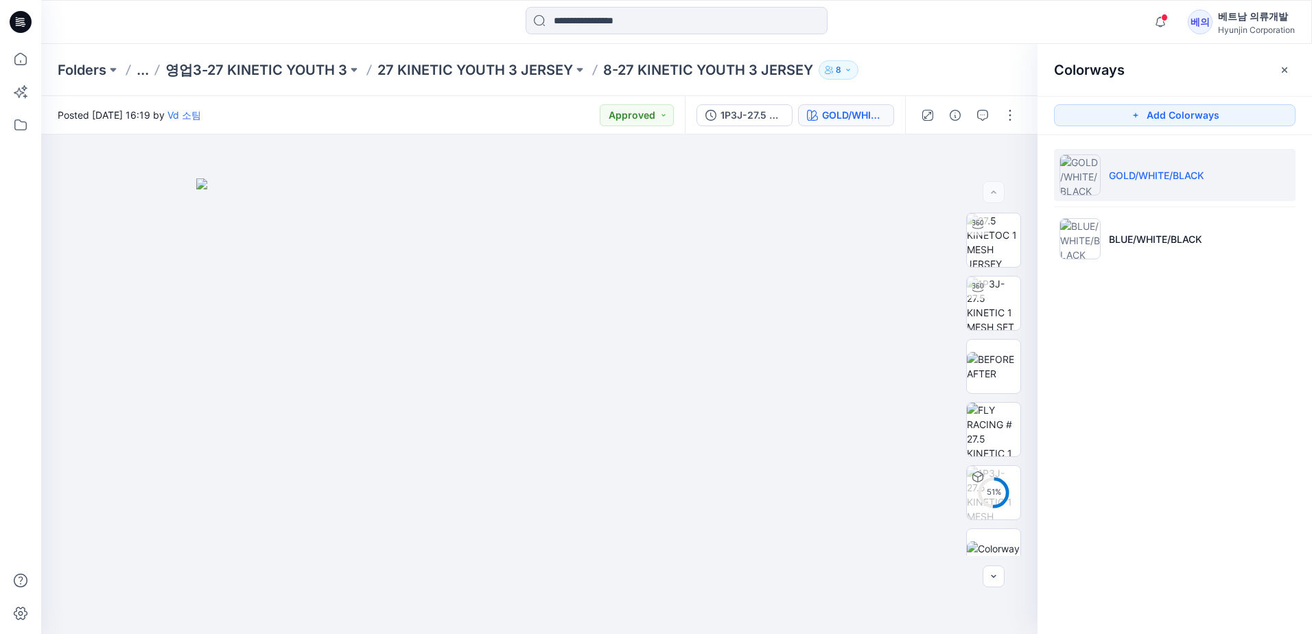
click at [1147, 191] on li "GOLD/WHITE/BLACK" at bounding box center [1174, 175] width 241 height 52
click at [1134, 241] on p "BLUE/WHITE/BLACK" at bounding box center [1155, 239] width 93 height 14
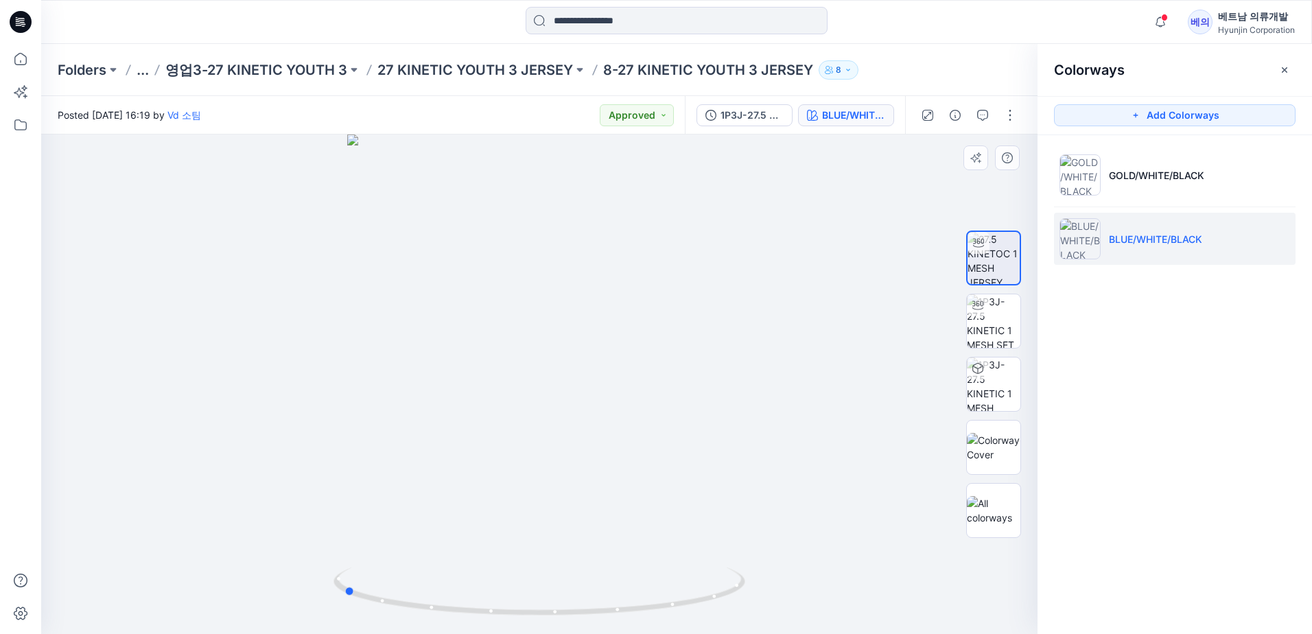
drag, startPoint x: 618, startPoint y: 466, endPoint x: 422, endPoint y: 421, distance: 201.2
click at [422, 421] on div at bounding box center [539, 383] width 996 height 499
drag, startPoint x: 641, startPoint y: 454, endPoint x: 560, endPoint y: 453, distance: 81.7
click at [560, 453] on div at bounding box center [539, 383] width 996 height 499
drag, startPoint x: 594, startPoint y: 491, endPoint x: 433, endPoint y: 424, distance: 174.7
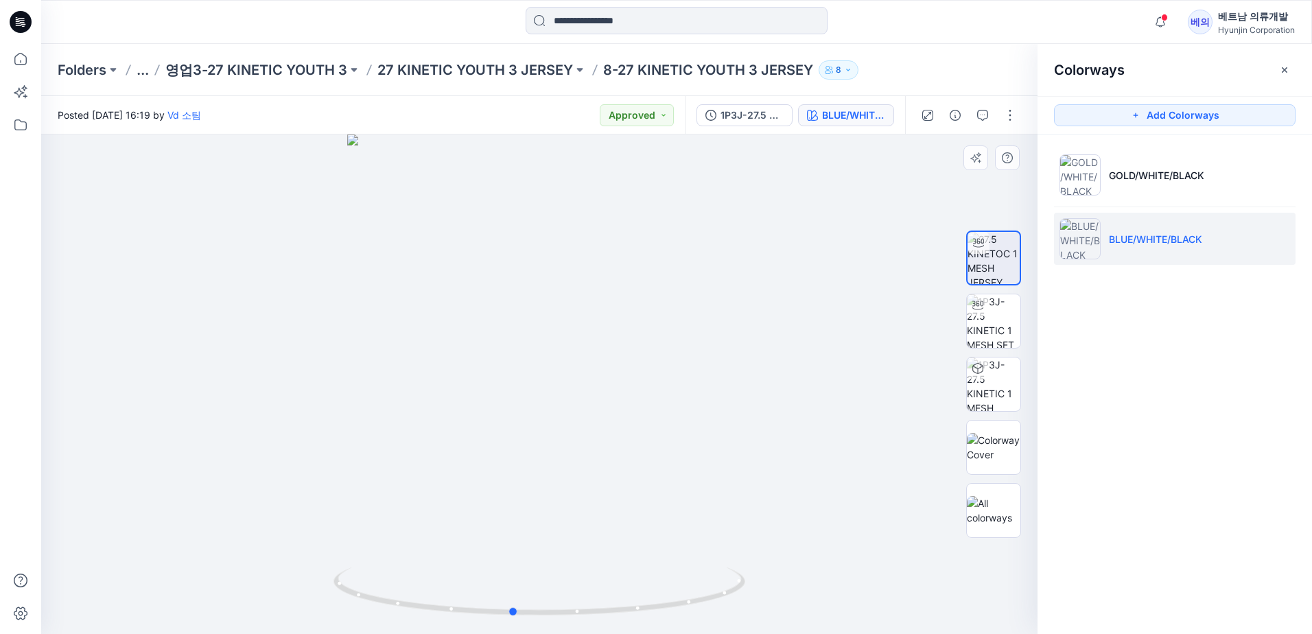
click at [433, 424] on div at bounding box center [539, 383] width 996 height 499
drag, startPoint x: 556, startPoint y: 491, endPoint x: 502, endPoint y: 461, distance: 61.7
click at [502, 461] on div at bounding box center [539, 383] width 996 height 499
click at [1129, 174] on p "GOLD/WHITE/BLACK" at bounding box center [1156, 175] width 95 height 14
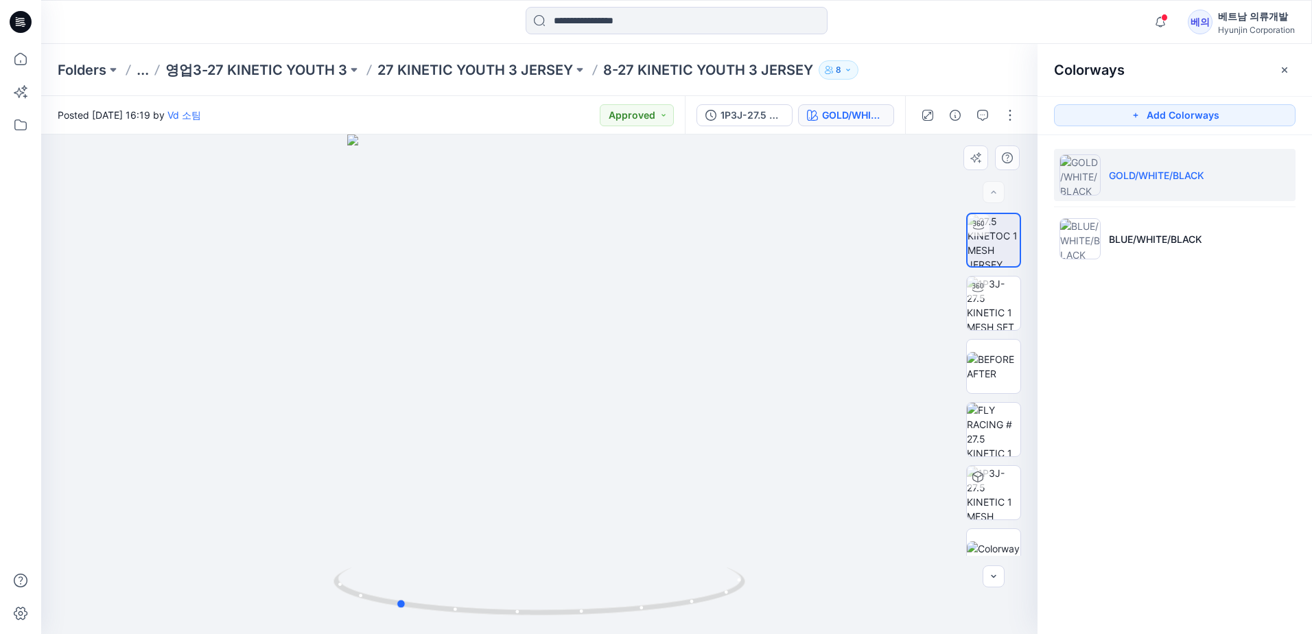
drag, startPoint x: 582, startPoint y: 427, endPoint x: 432, endPoint y: 419, distance: 151.1
click at [428, 405] on div at bounding box center [539, 383] width 996 height 499
drag, startPoint x: 447, startPoint y: 423, endPoint x: 424, endPoint y: 410, distance: 26.7
click at [429, 412] on div at bounding box center [539, 383] width 996 height 499
click at [419, 406] on div at bounding box center [539, 383] width 996 height 499
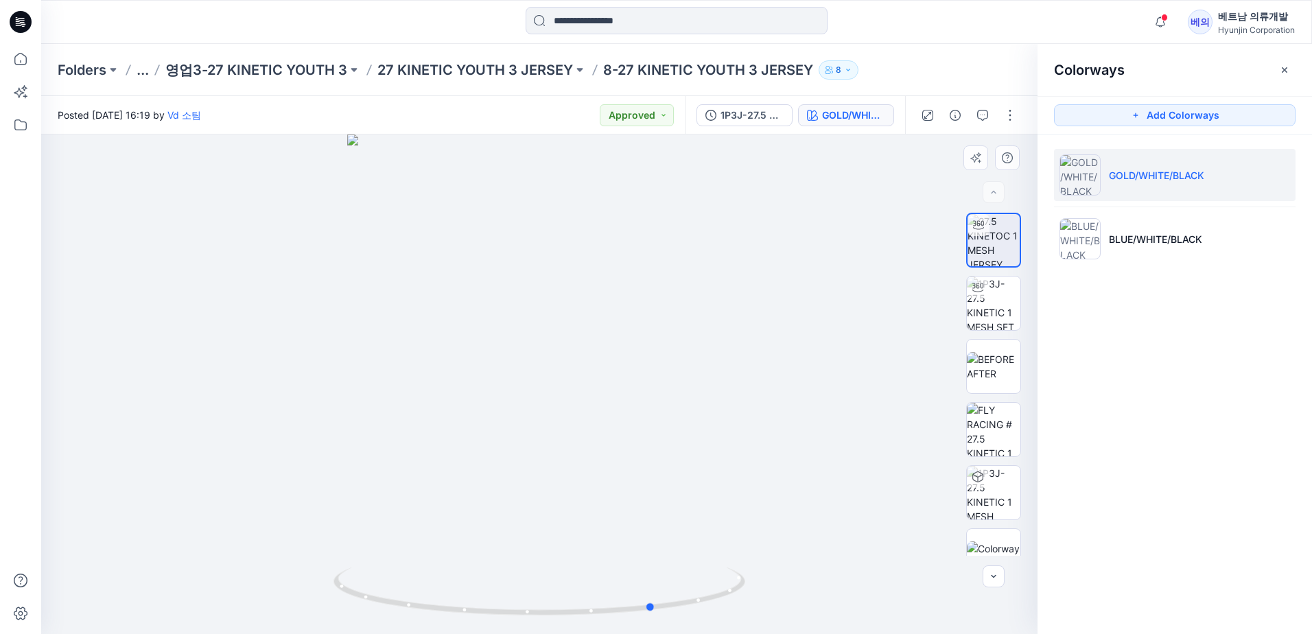
drag, startPoint x: 673, startPoint y: 456, endPoint x: 569, endPoint y: 461, distance: 104.4
click at [569, 461] on div at bounding box center [539, 383] width 996 height 499
drag, startPoint x: 537, startPoint y: 438, endPoint x: 415, endPoint y: 401, distance: 127.2
click at [415, 403] on div at bounding box center [539, 383] width 996 height 499
drag, startPoint x: 528, startPoint y: 429, endPoint x: 438, endPoint y: 414, distance: 91.3
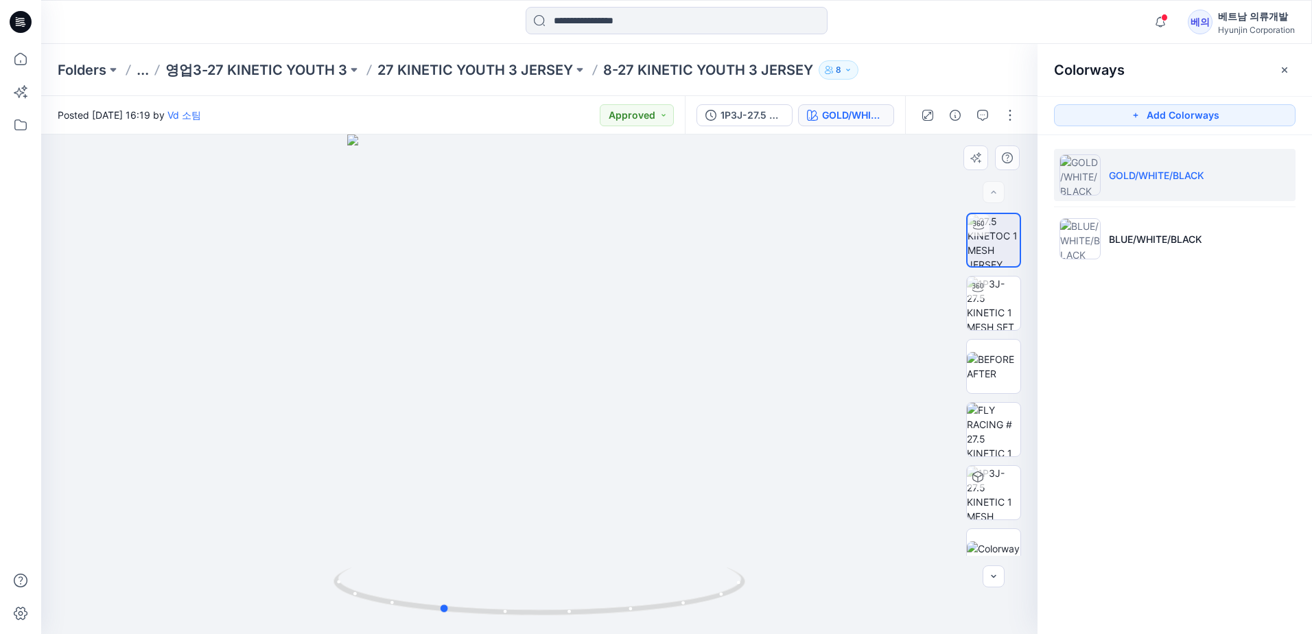
click at [438, 414] on div at bounding box center [539, 383] width 996 height 499
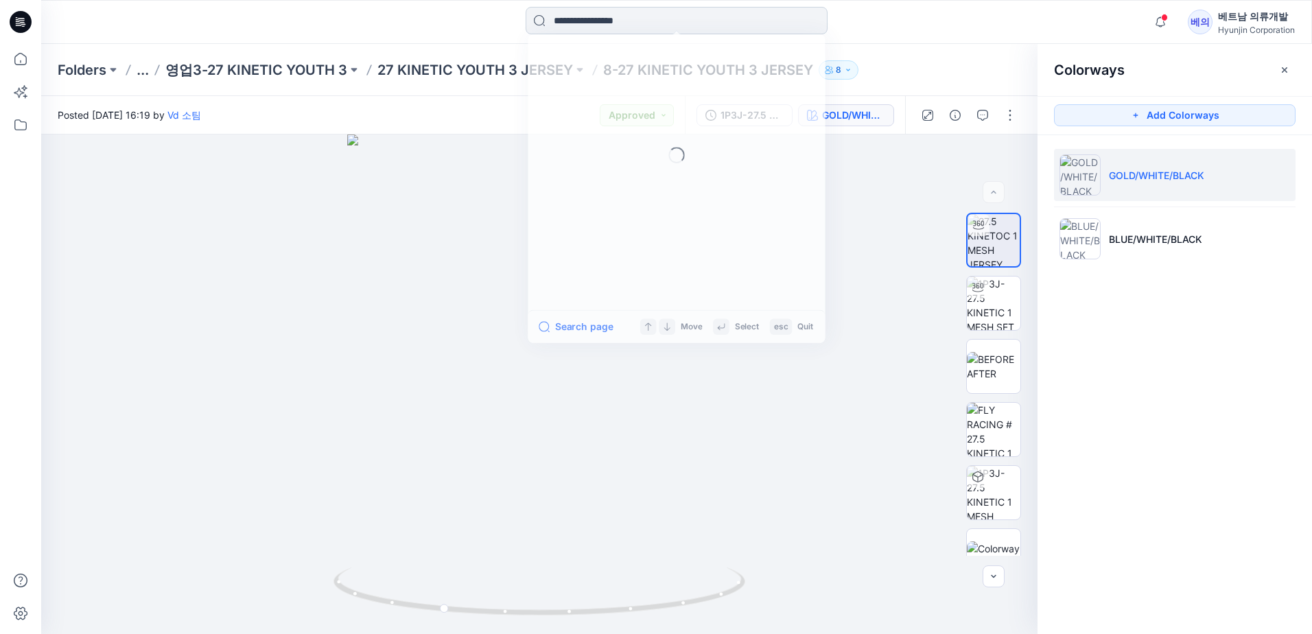
click at [644, 25] on input at bounding box center [677, 20] width 302 height 27
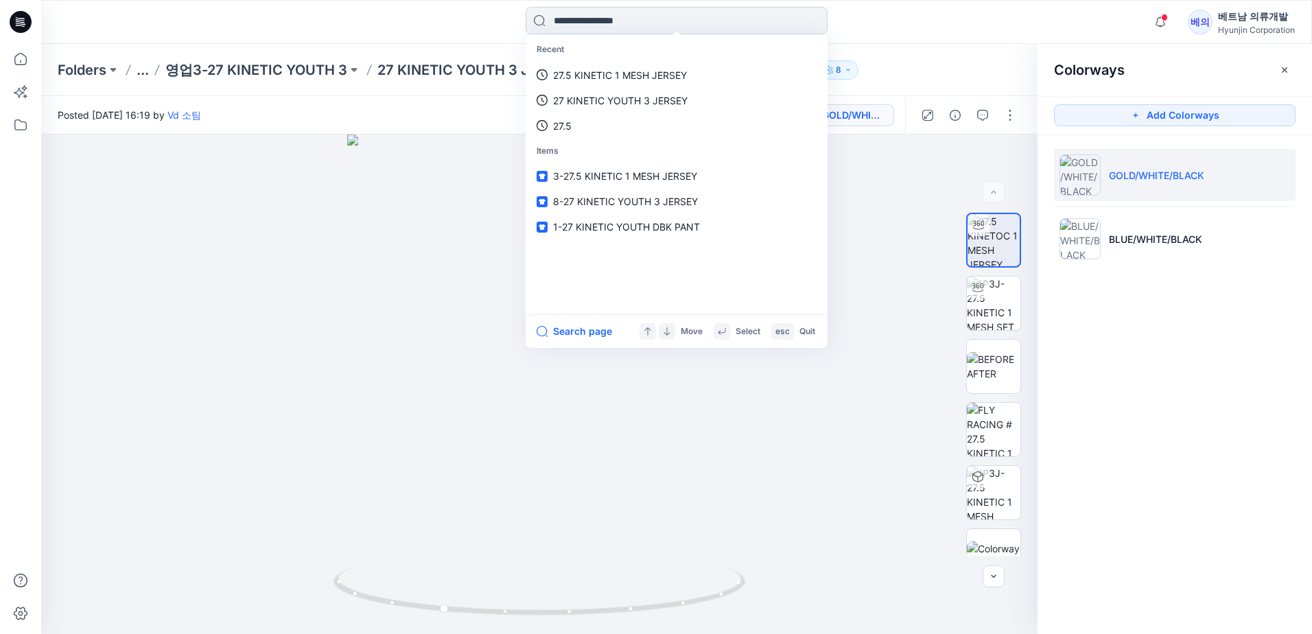
paste input "**********"
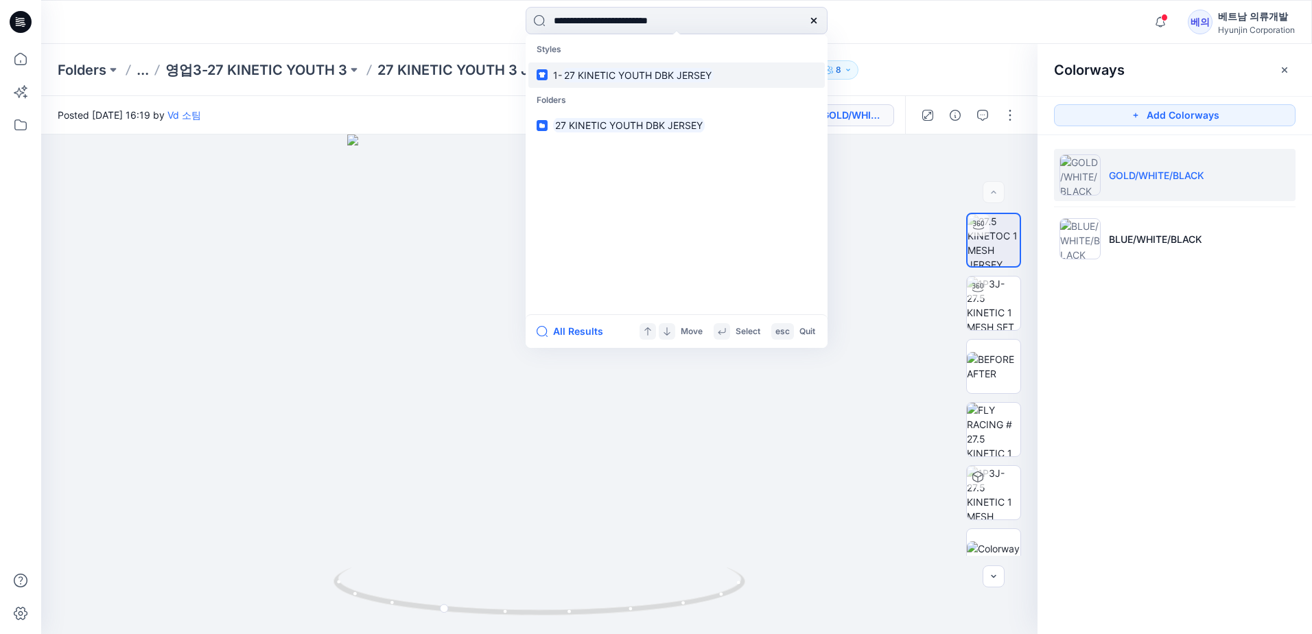
type input "**********"
click at [615, 76] on mark "27 KINETIC YOUTH DBK JERSEY" at bounding box center [638, 75] width 152 height 16
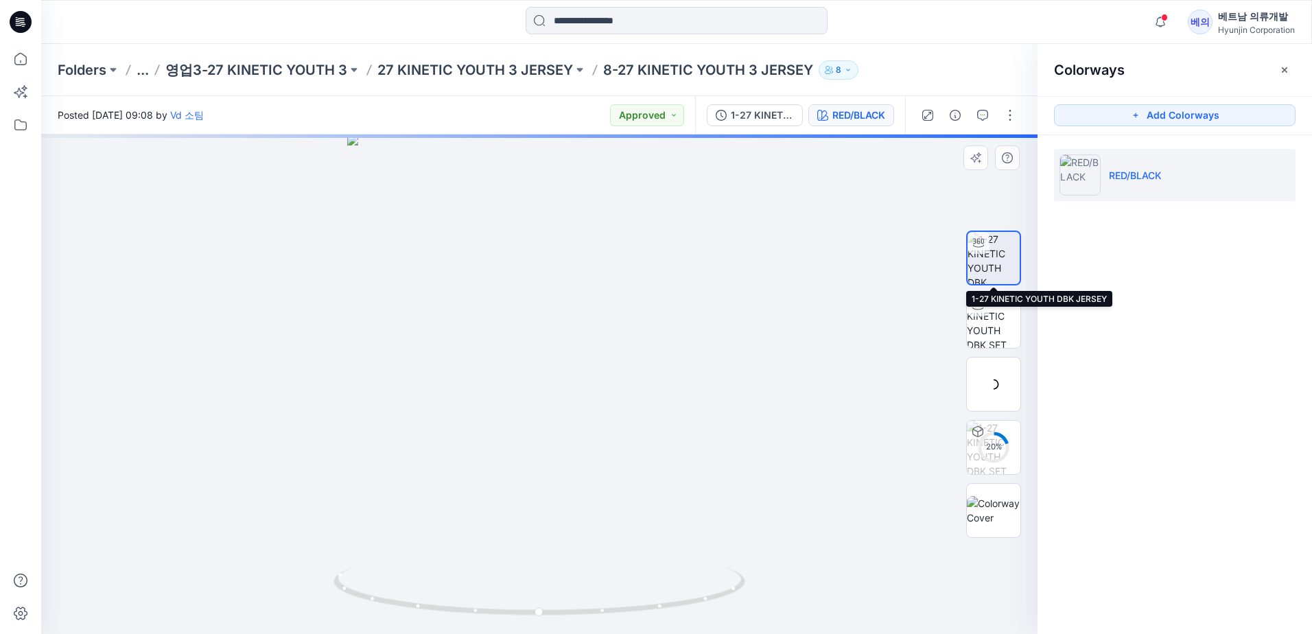
click at [998, 253] on img at bounding box center [993, 258] width 52 height 52
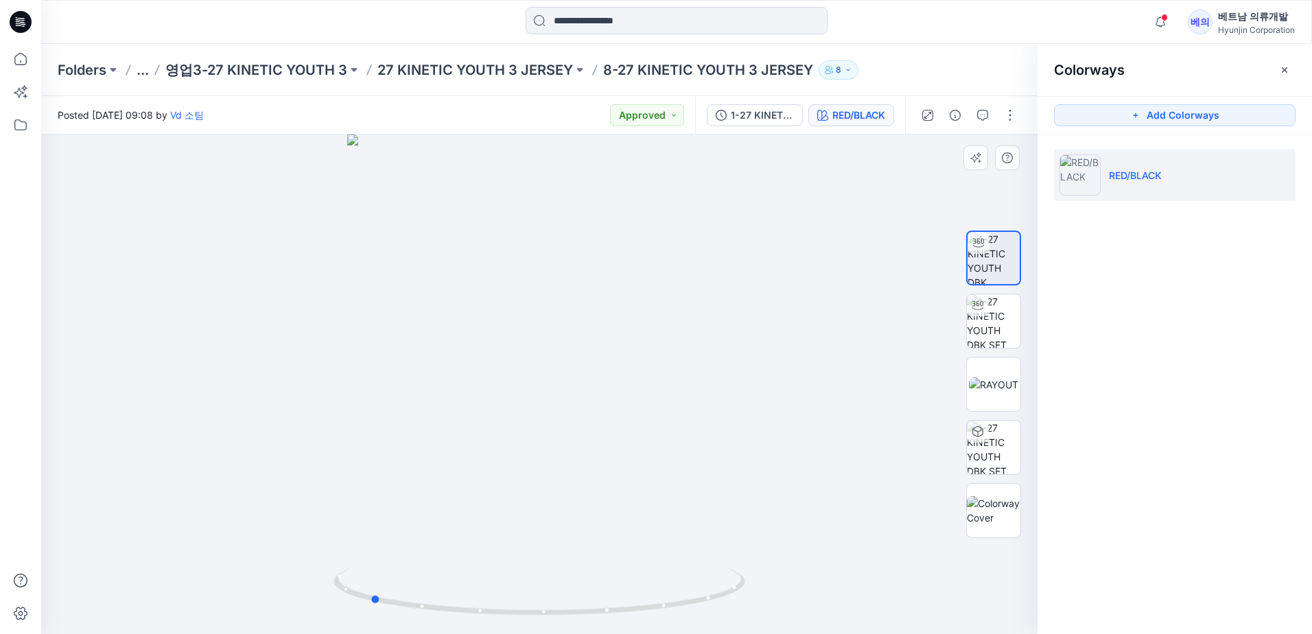
drag, startPoint x: 515, startPoint y: 405, endPoint x: 432, endPoint y: 373, distance: 89.3
click at [432, 373] on div at bounding box center [539, 383] width 996 height 499
drag, startPoint x: 534, startPoint y: 433, endPoint x: 508, endPoint y: 425, distance: 27.1
click at [508, 425] on div at bounding box center [539, 383] width 996 height 499
drag, startPoint x: 526, startPoint y: 372, endPoint x: 485, endPoint y: 349, distance: 46.4
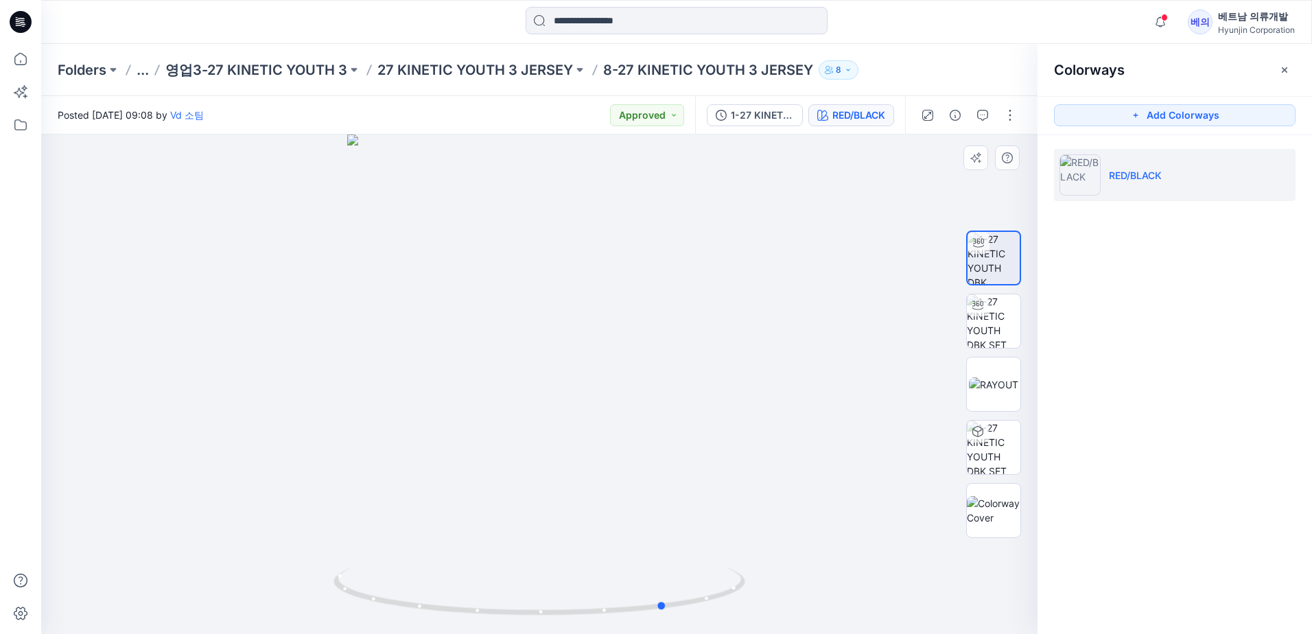
click at [500, 359] on div at bounding box center [539, 383] width 996 height 499
drag, startPoint x: 485, startPoint y: 349, endPoint x: 488, endPoint y: 359, distance: 10.0
click at [469, 337] on div at bounding box center [539, 383] width 996 height 499
drag, startPoint x: 560, startPoint y: 390, endPoint x: 432, endPoint y: 345, distance: 136.1
click at [432, 345] on div at bounding box center [539, 383] width 996 height 499
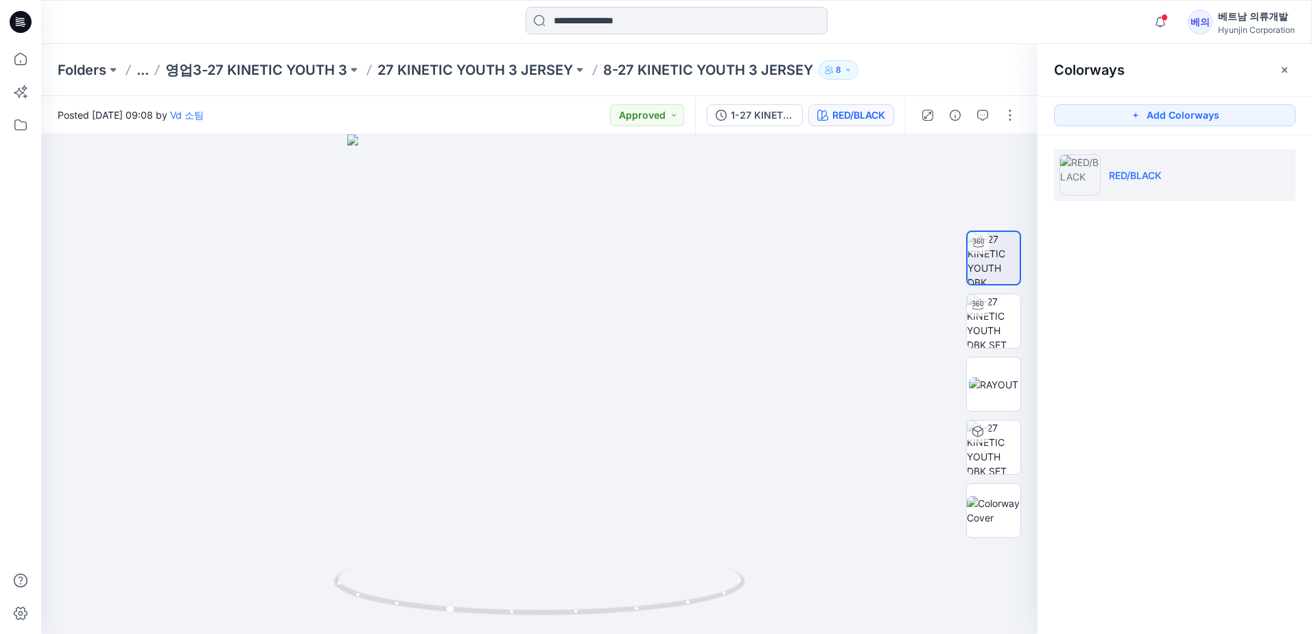
click at [663, 11] on input at bounding box center [677, 20] width 302 height 27
click at [624, 3] on div "Recent 27 KINETIC YOUTH DBK JERSEY 27.5 KINETIC 1 MESH JERSEY 27 KINETIC YOUTH …" at bounding box center [676, 22] width 1271 height 44
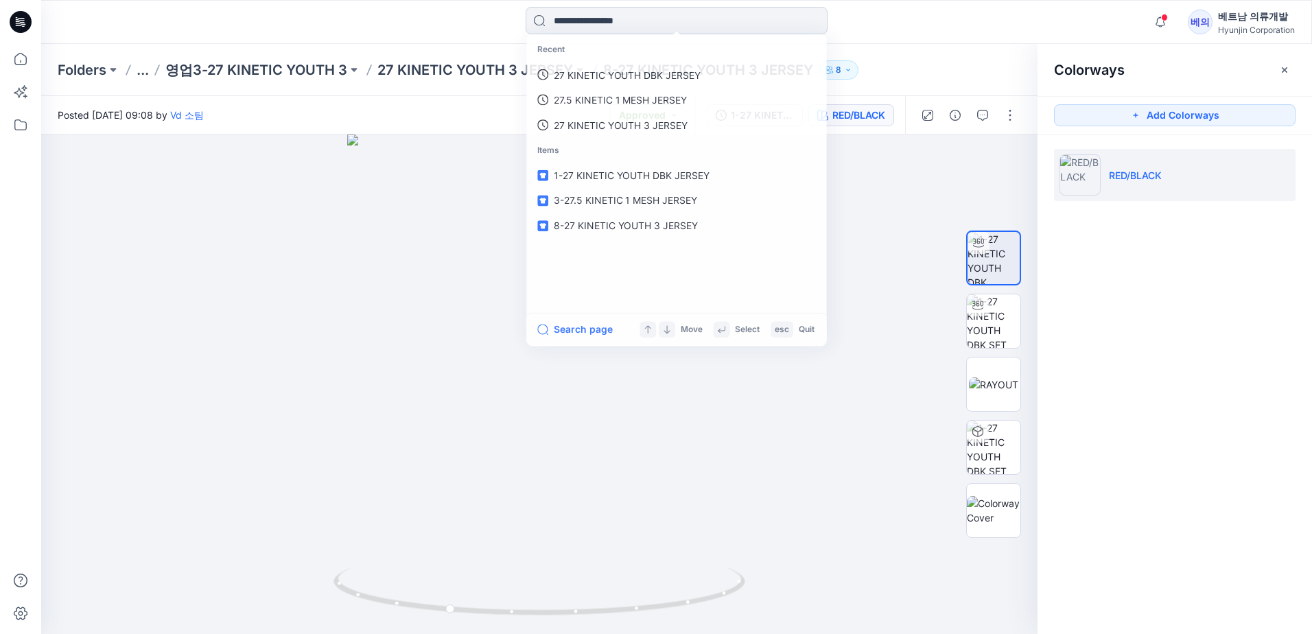
click at [612, 22] on input at bounding box center [677, 20] width 302 height 27
click at [617, 23] on input at bounding box center [677, 20] width 302 height 27
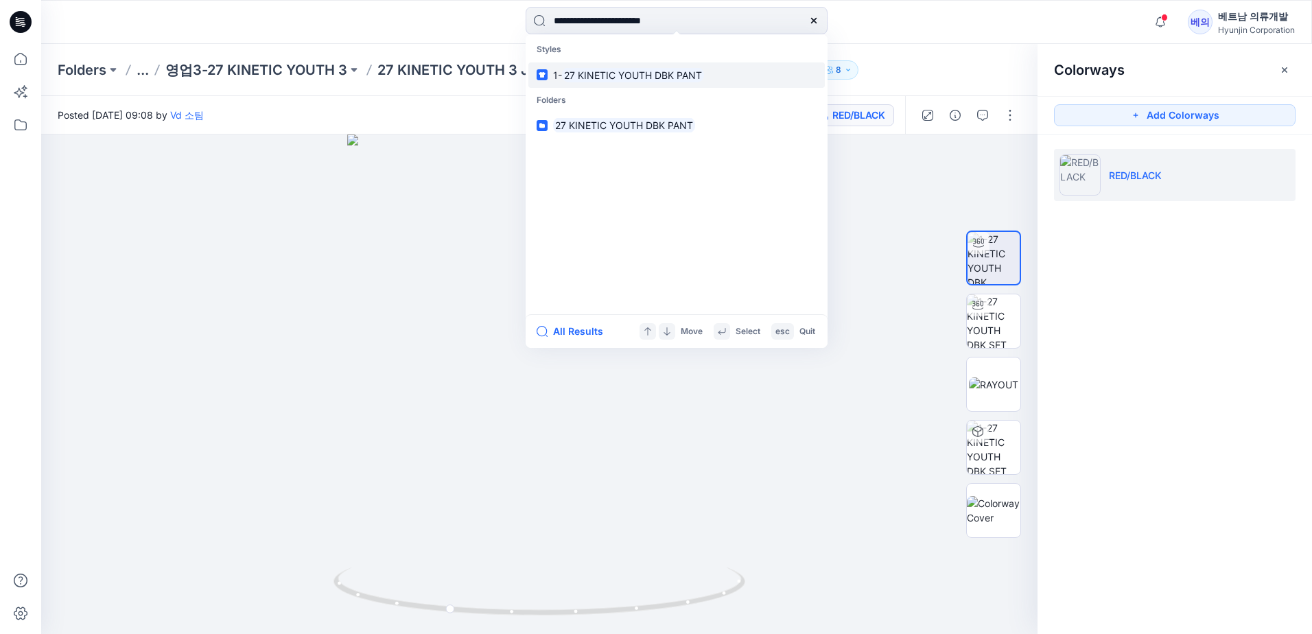
type input "**********"
click at [626, 86] on link "1- 27 KINETIC YOUTH DBK PANT" at bounding box center [676, 74] width 296 height 25
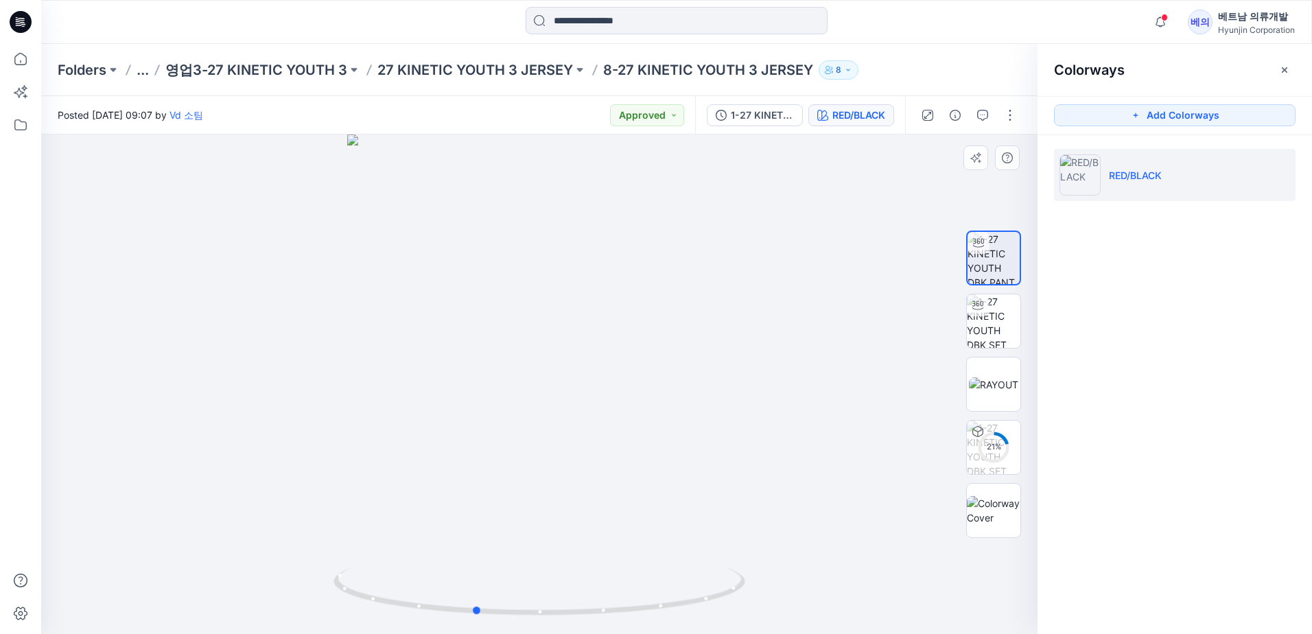
drag, startPoint x: 547, startPoint y: 462, endPoint x: 364, endPoint y: 435, distance: 184.5
click at [364, 435] on div at bounding box center [539, 383] width 996 height 499
drag, startPoint x: 581, startPoint y: 445, endPoint x: 633, endPoint y: 442, distance: 51.5
click at [633, 442] on div at bounding box center [539, 383] width 996 height 499
drag, startPoint x: 600, startPoint y: 470, endPoint x: 534, endPoint y: 482, distance: 66.9
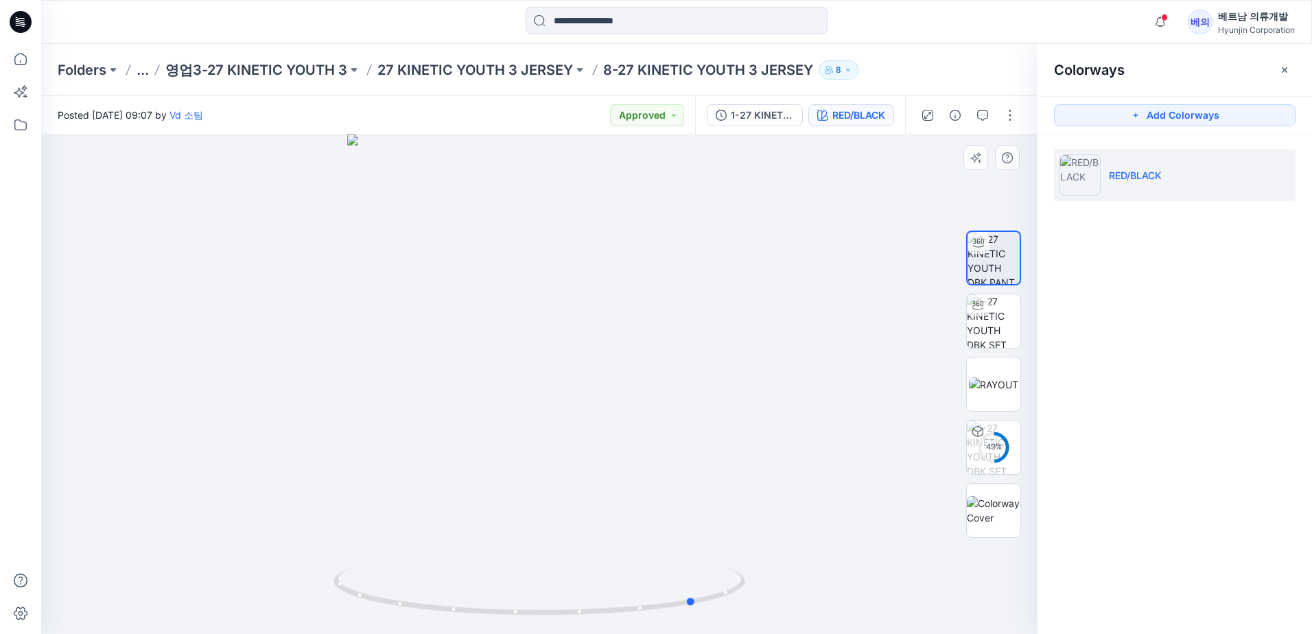
click at [534, 482] on div at bounding box center [539, 383] width 996 height 499
drag, startPoint x: 631, startPoint y: 403, endPoint x: 396, endPoint y: 320, distance: 248.9
click at [397, 320] on div at bounding box center [539, 383] width 996 height 499
click at [642, 455] on div at bounding box center [539, 383] width 996 height 499
